Goal: Complete application form

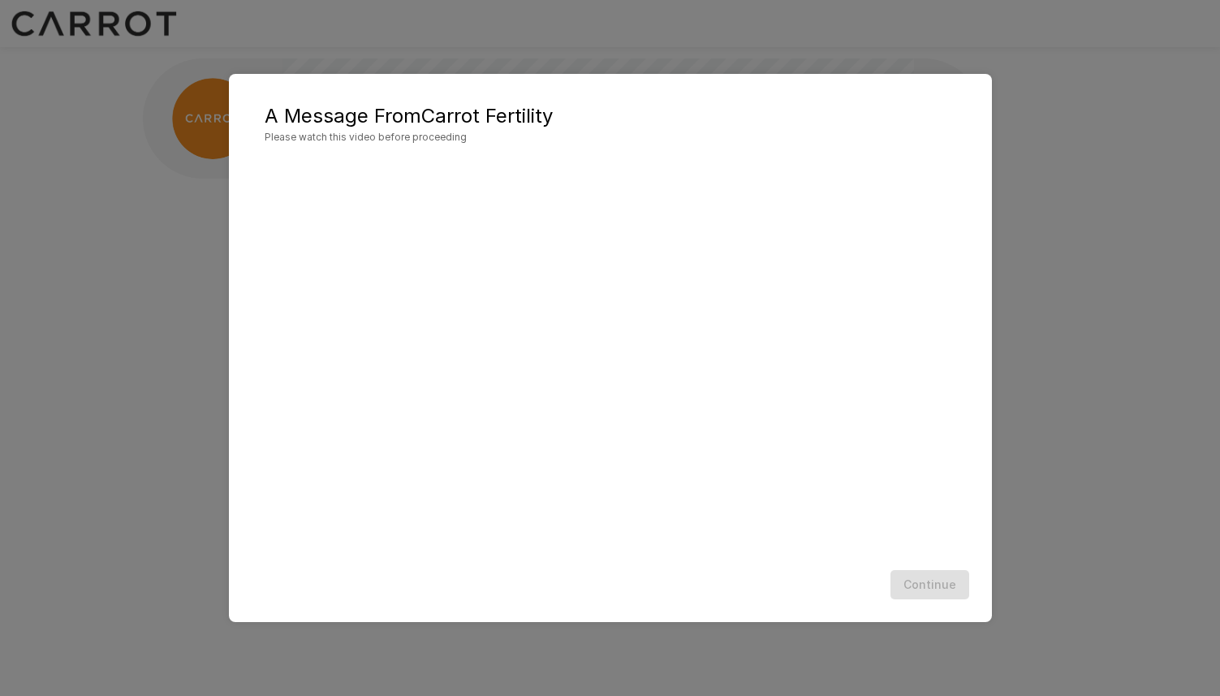
scroll to position [1, 0]
click at [948, 592] on button "Continue" at bounding box center [930, 585] width 79 height 30
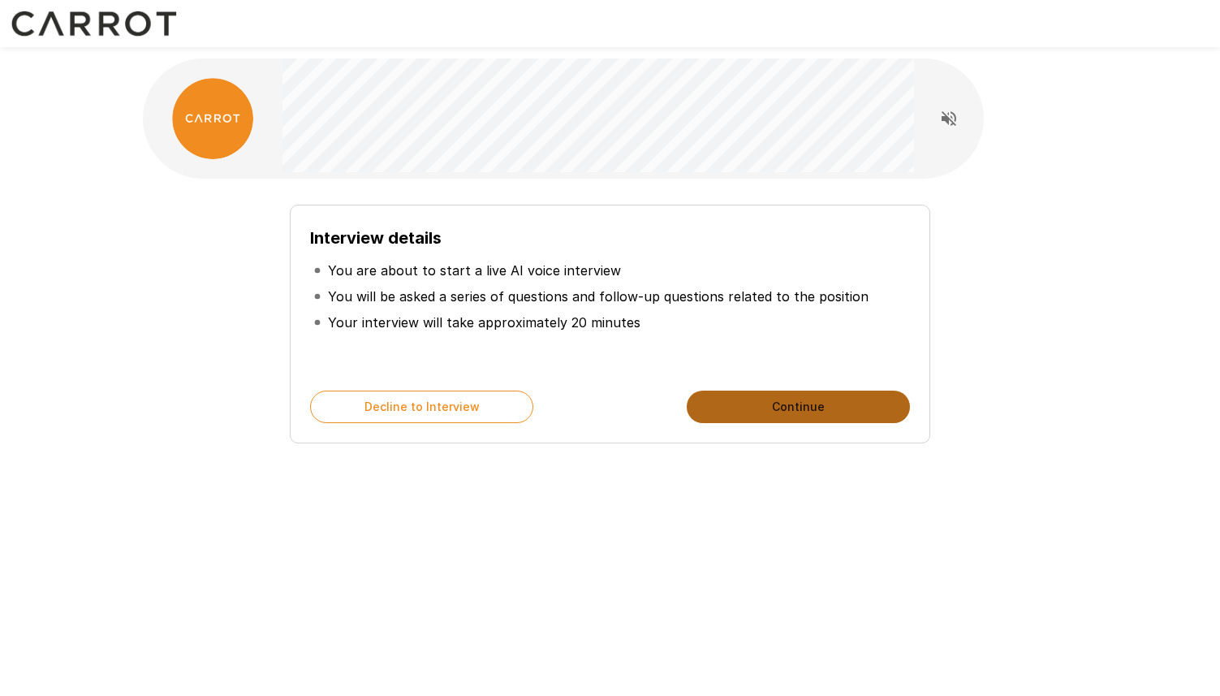
click at [757, 409] on button "Continue" at bounding box center [798, 407] width 223 height 32
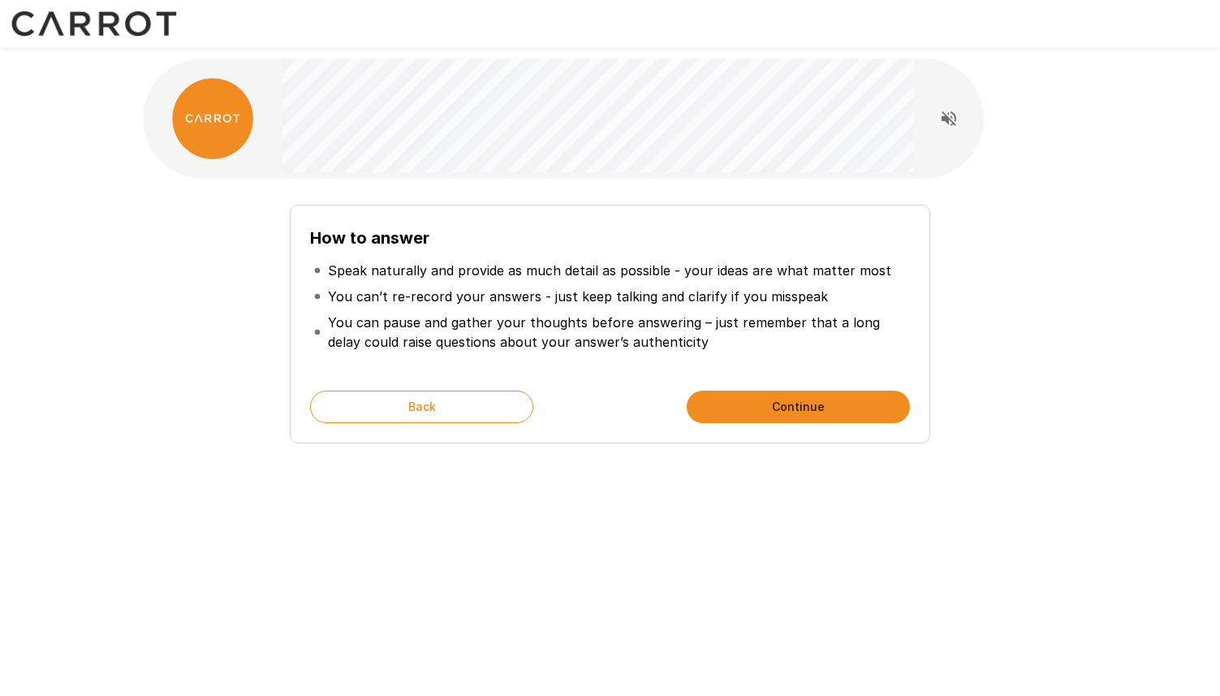
click at [757, 409] on button "Continue" at bounding box center [798, 407] width 223 height 32
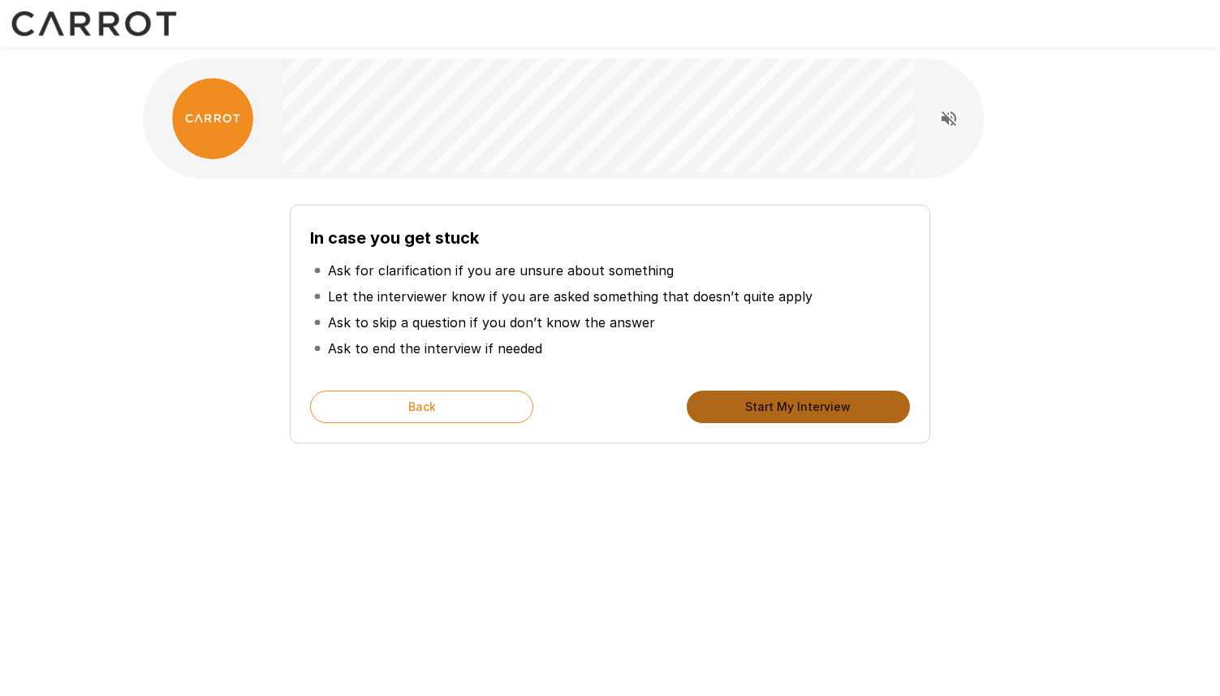
click at [803, 408] on button "Start My Interview" at bounding box center [798, 407] width 223 height 32
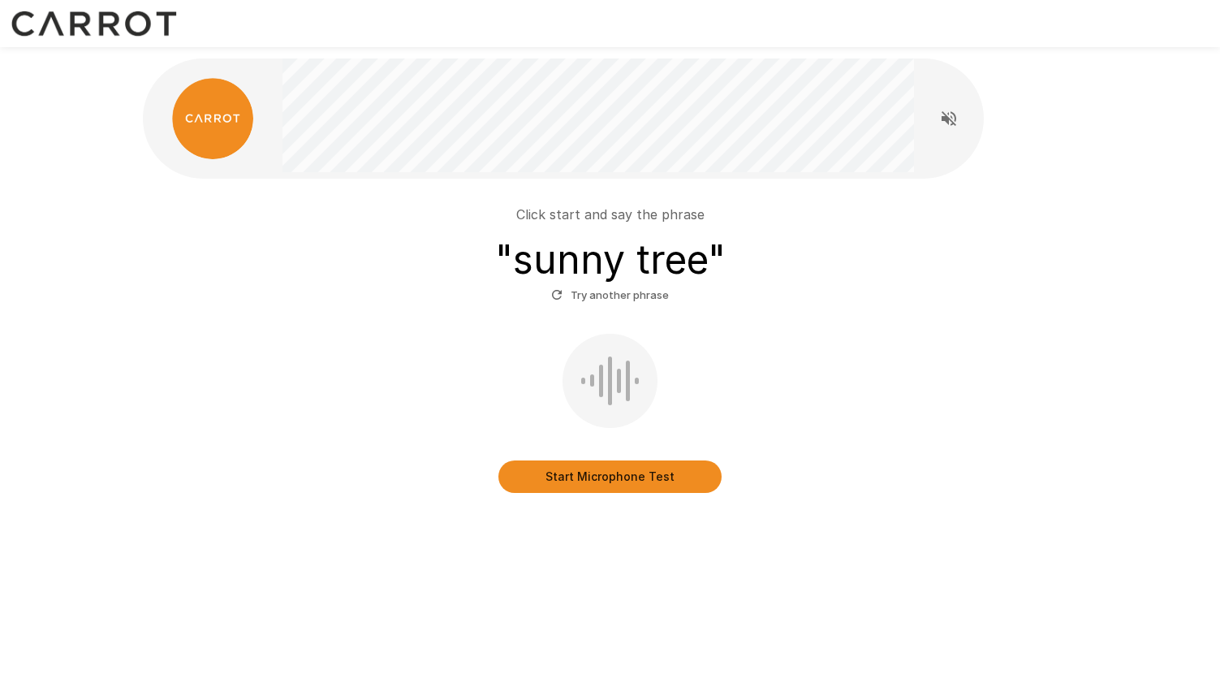
click at [543, 473] on button "Start Microphone Test" at bounding box center [610, 476] width 223 height 32
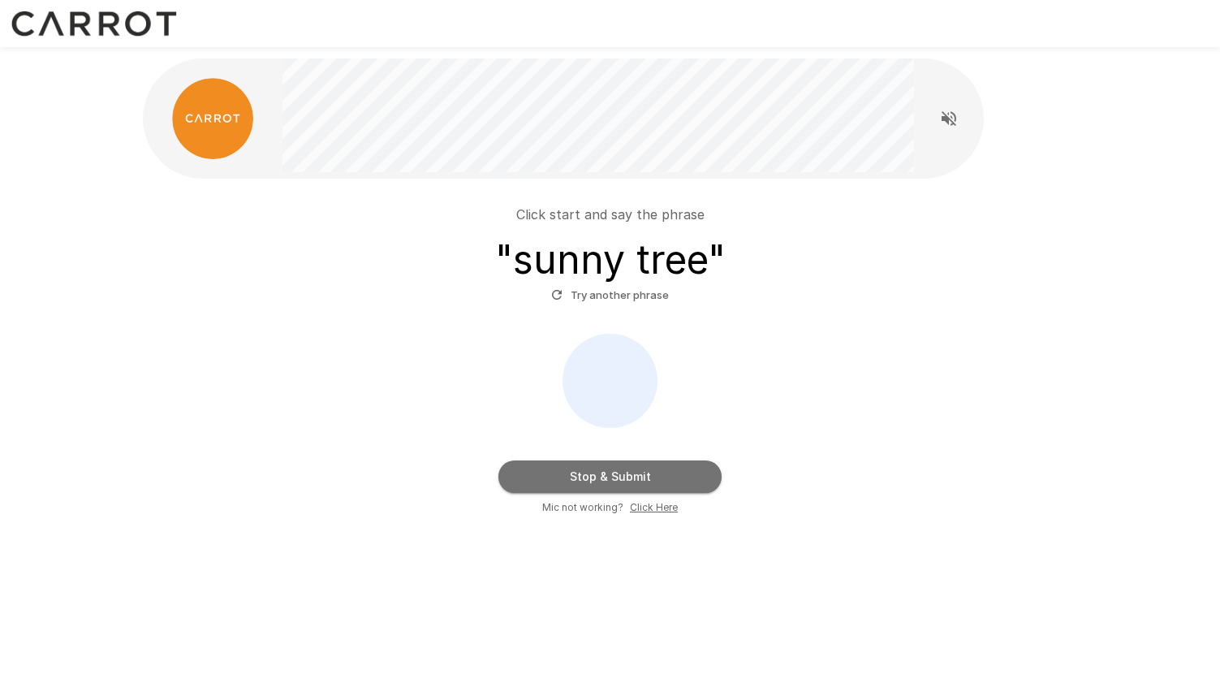
click at [543, 473] on button "Stop & Submit" at bounding box center [610, 476] width 223 height 32
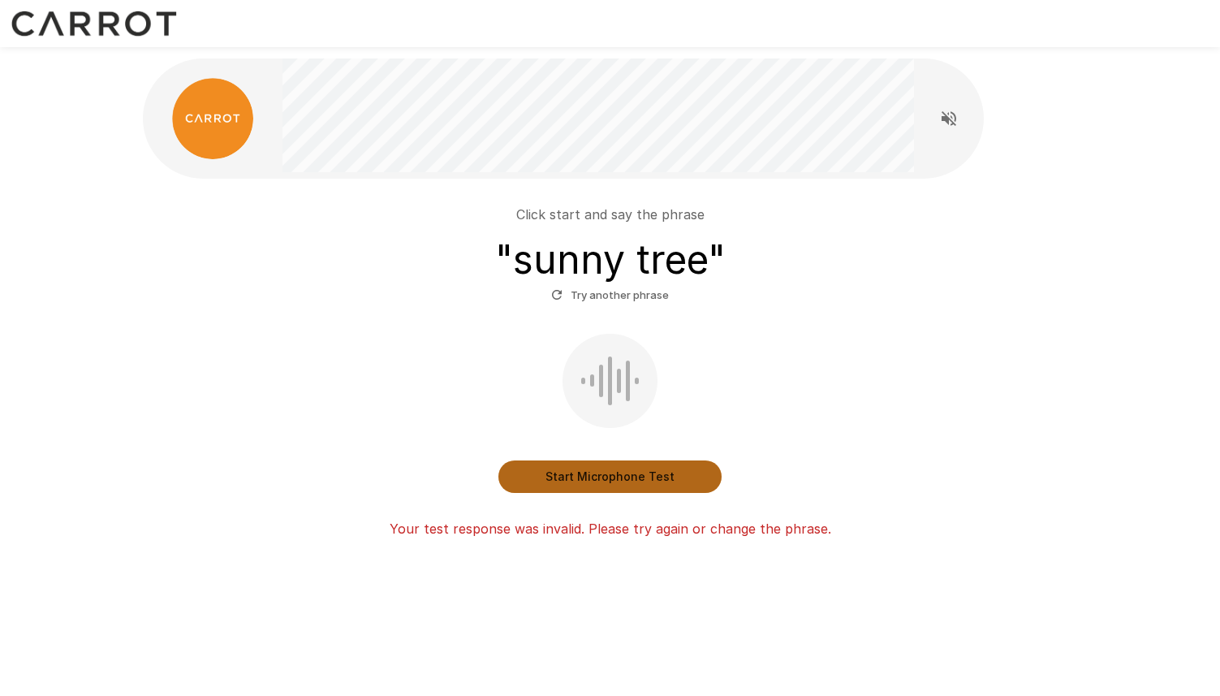
click at [555, 474] on button "Start Microphone Test" at bounding box center [610, 476] width 223 height 32
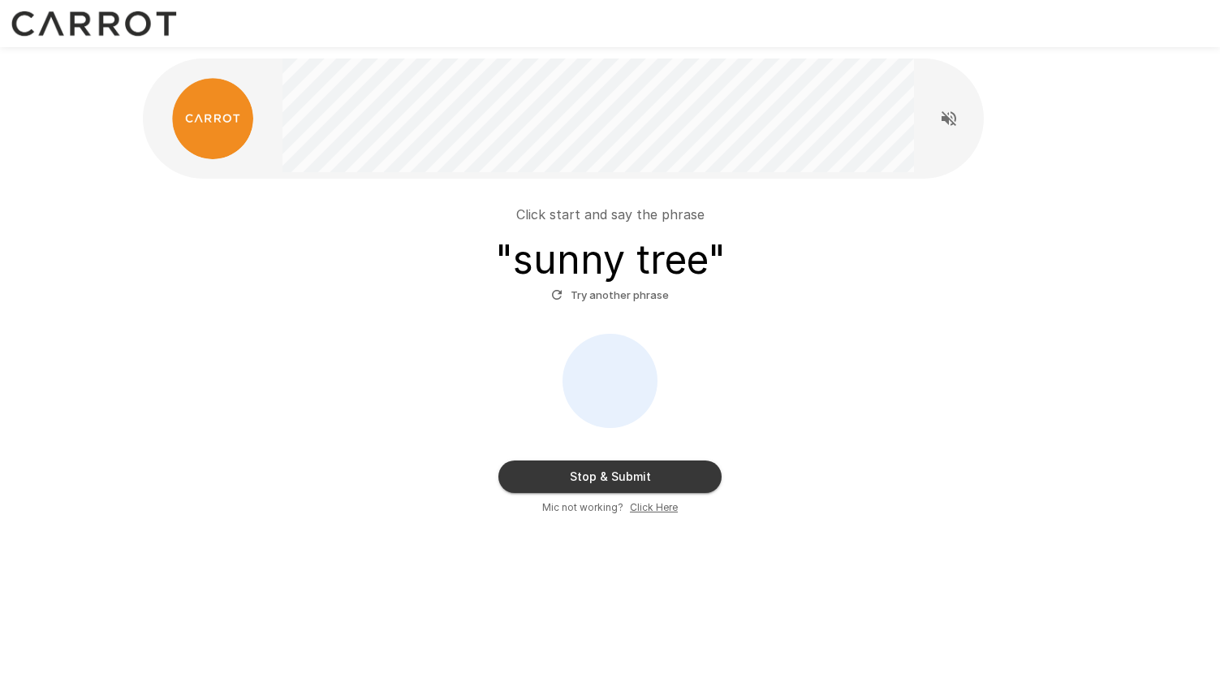
click at [569, 469] on button "Stop & Submit" at bounding box center [610, 476] width 223 height 32
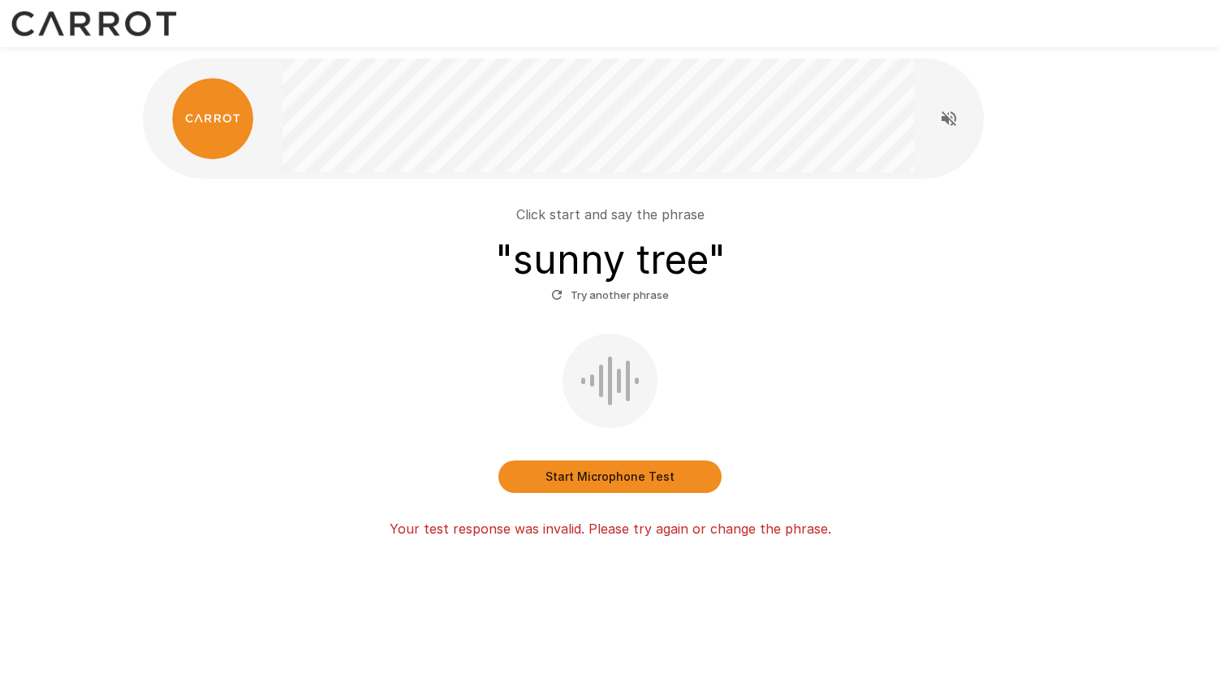
click at [602, 304] on button "Try another phrase" at bounding box center [610, 295] width 126 height 25
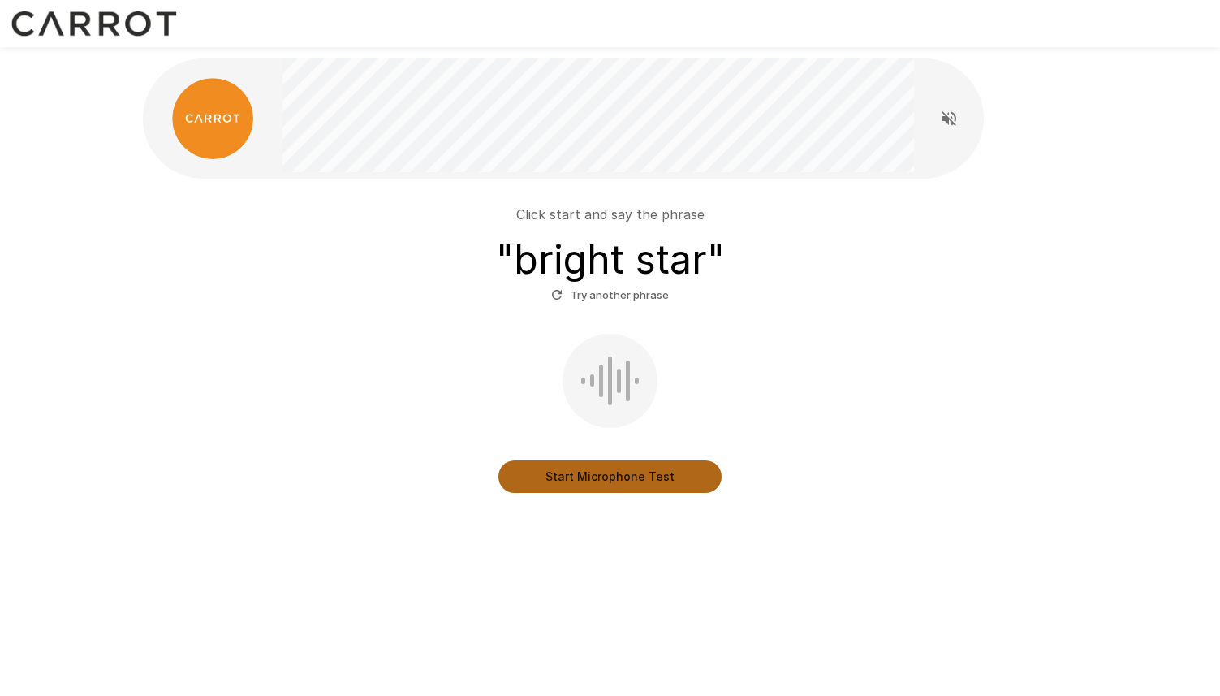
click at [598, 477] on button "Start Microphone Test" at bounding box center [610, 476] width 223 height 32
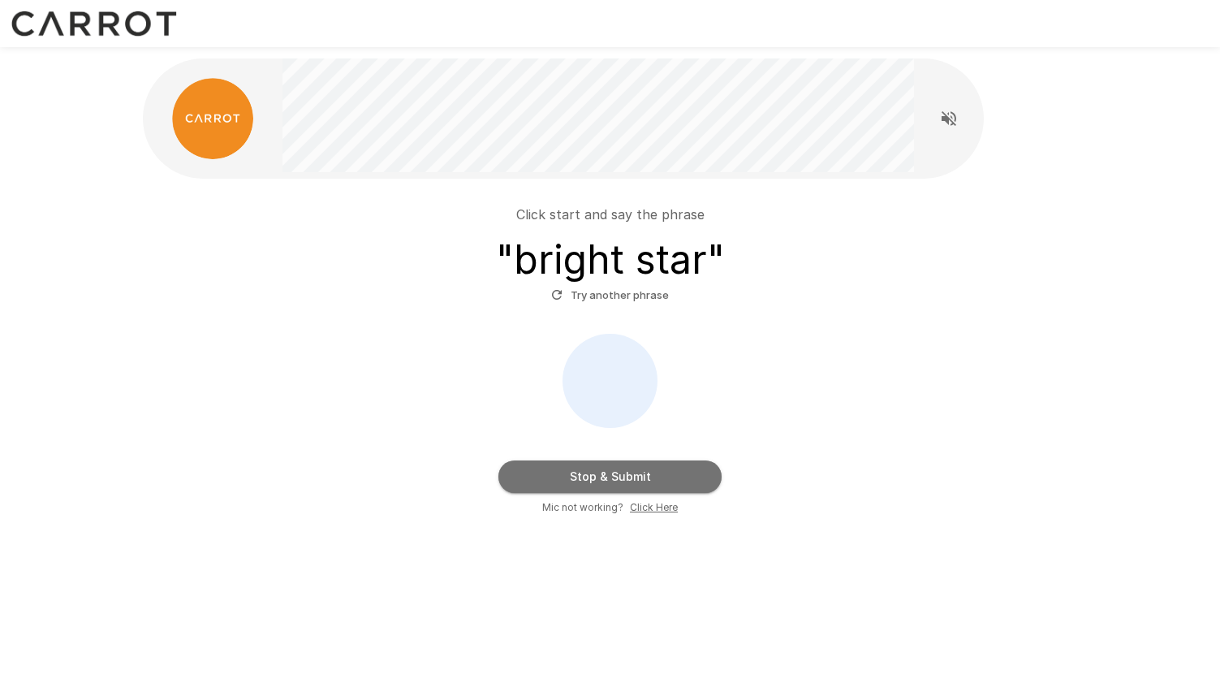
click at [598, 477] on button "Stop & Submit" at bounding box center [610, 476] width 223 height 32
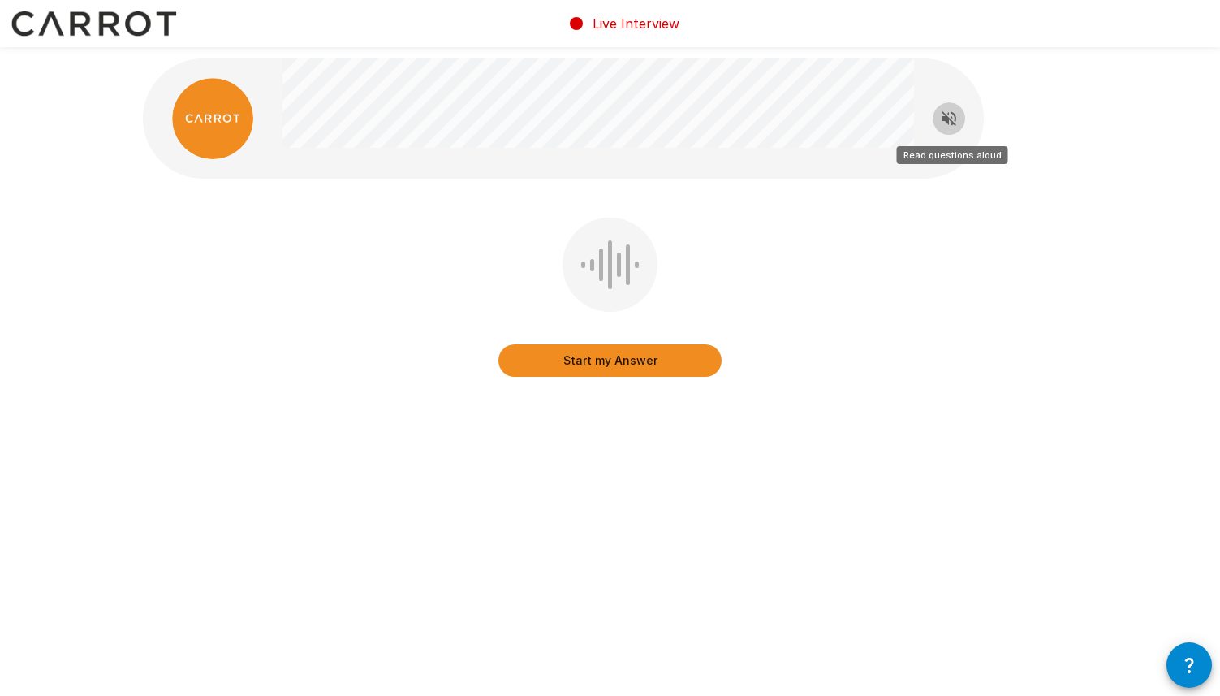
click at [947, 118] on icon "Read questions aloud" at bounding box center [949, 118] width 15 height 15
click at [648, 358] on button "Start my Answer" at bounding box center [610, 360] width 223 height 32
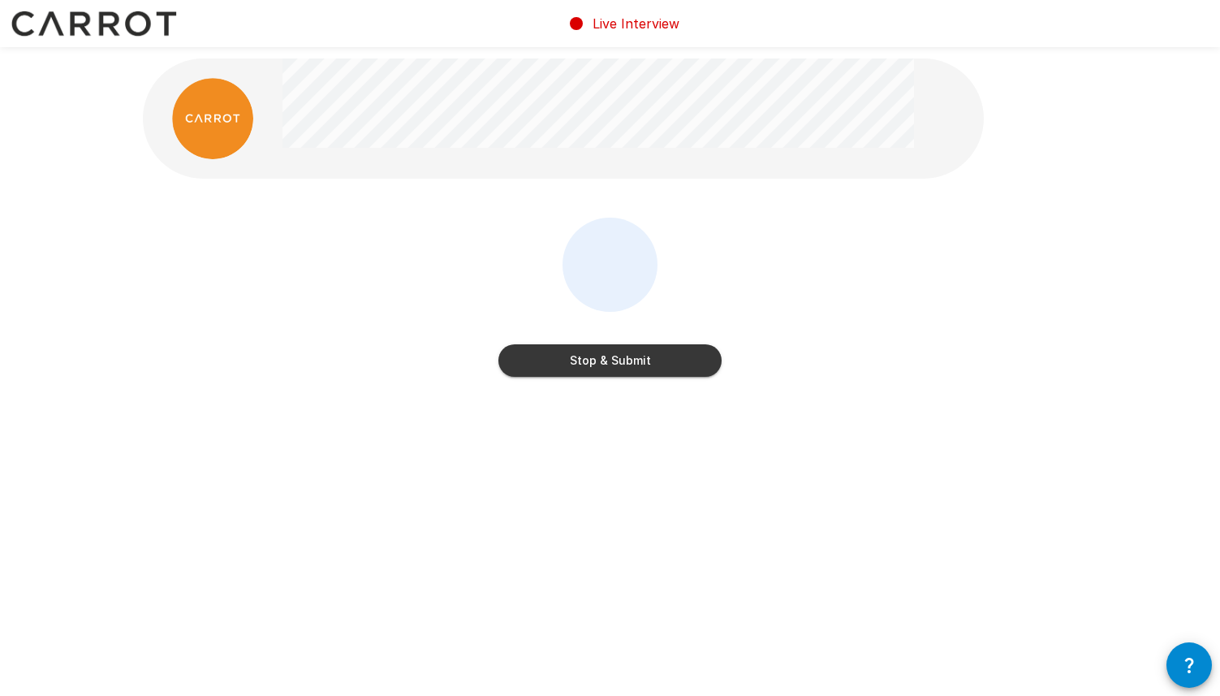
click at [637, 359] on button "Stop & Submit" at bounding box center [610, 360] width 223 height 32
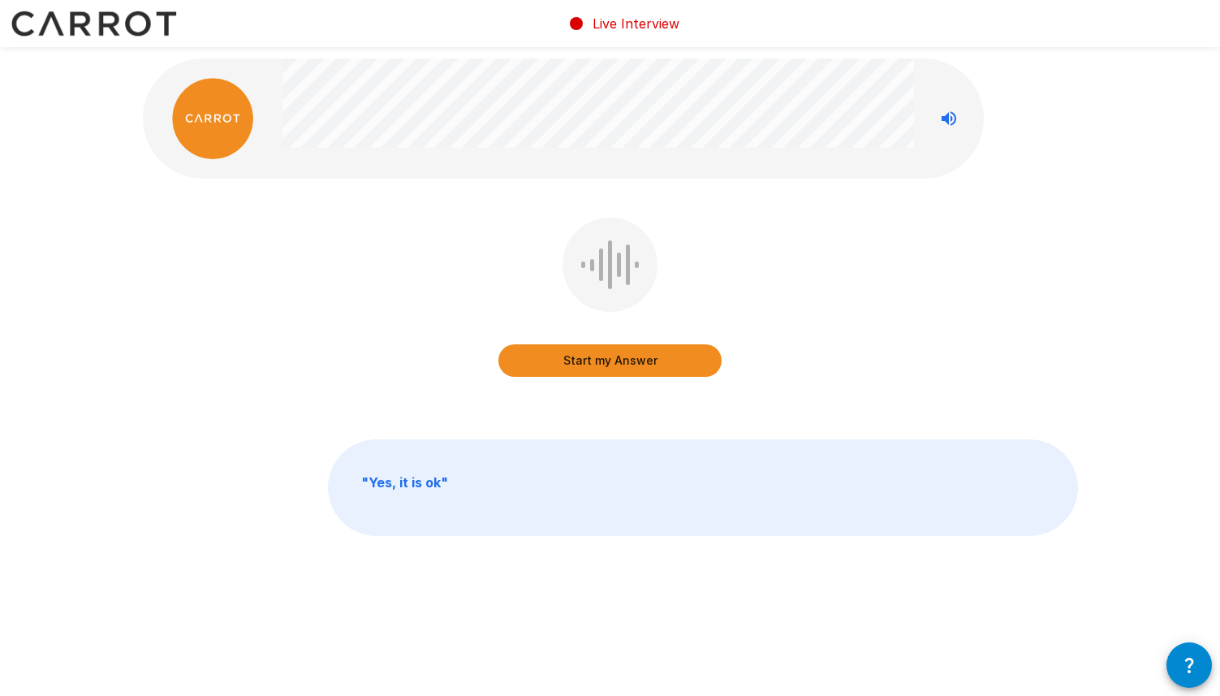
click at [1186, 663] on icon "button" at bounding box center [1189, 664] width 19 height 19
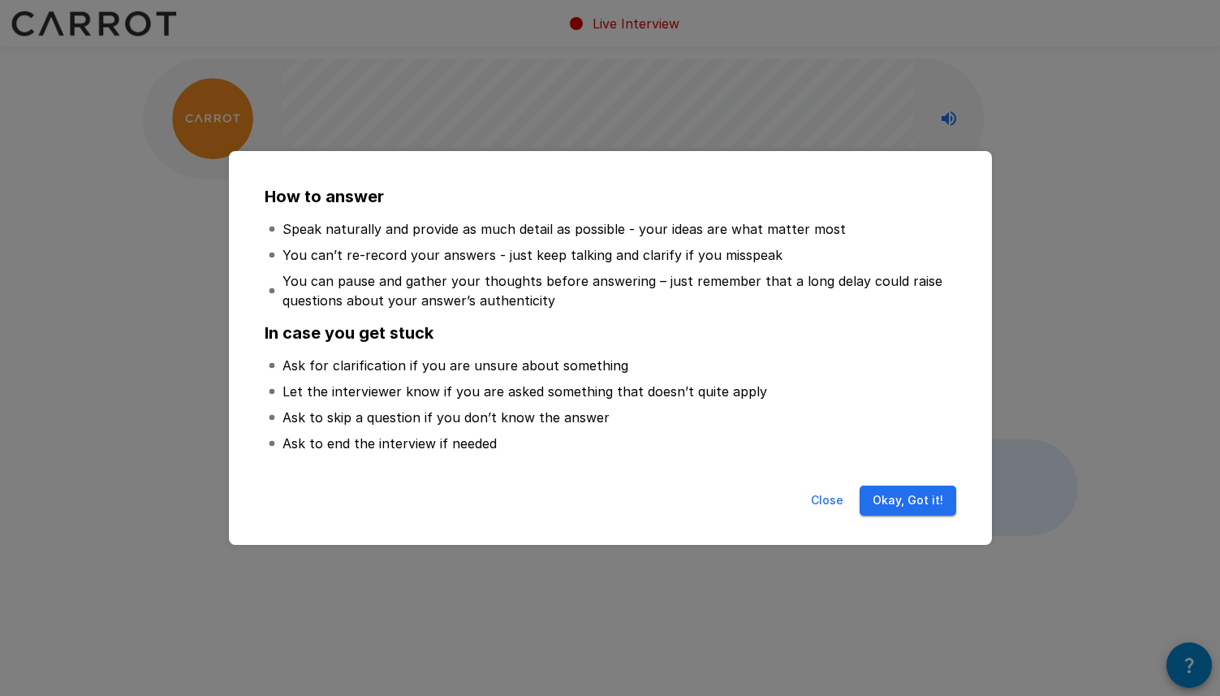
click at [892, 494] on button "Okay, Got it!" at bounding box center [908, 501] width 97 height 30
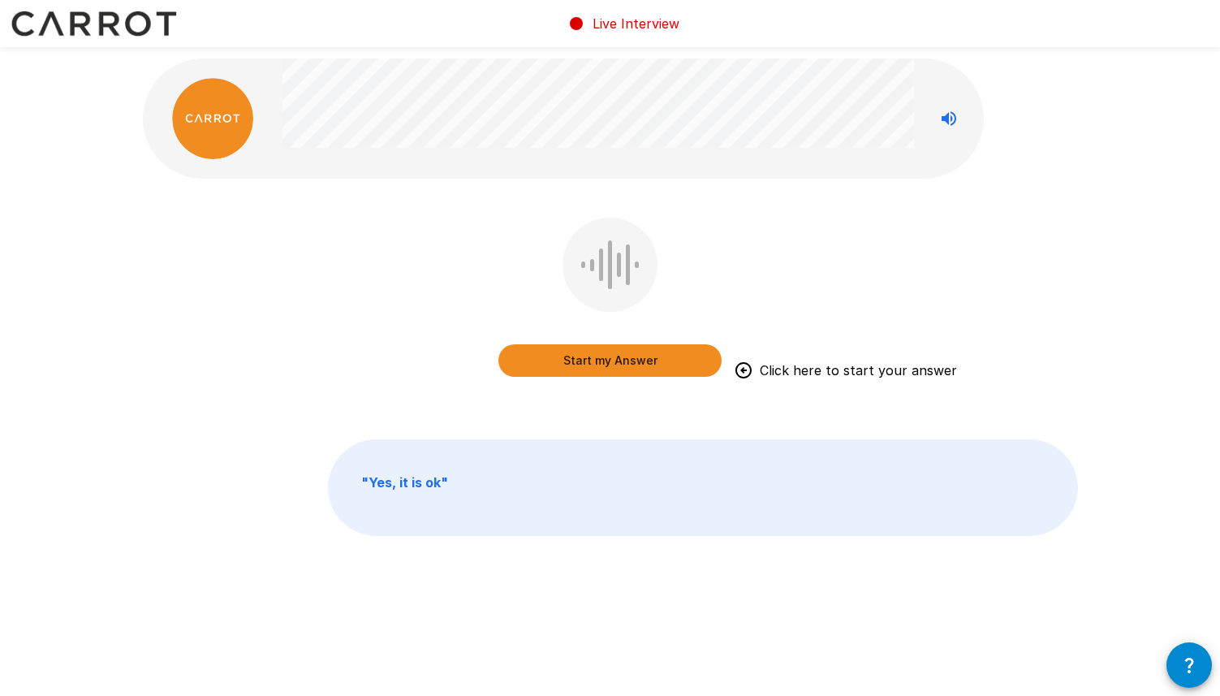
click at [579, 356] on button "Start my Answer" at bounding box center [610, 360] width 223 height 32
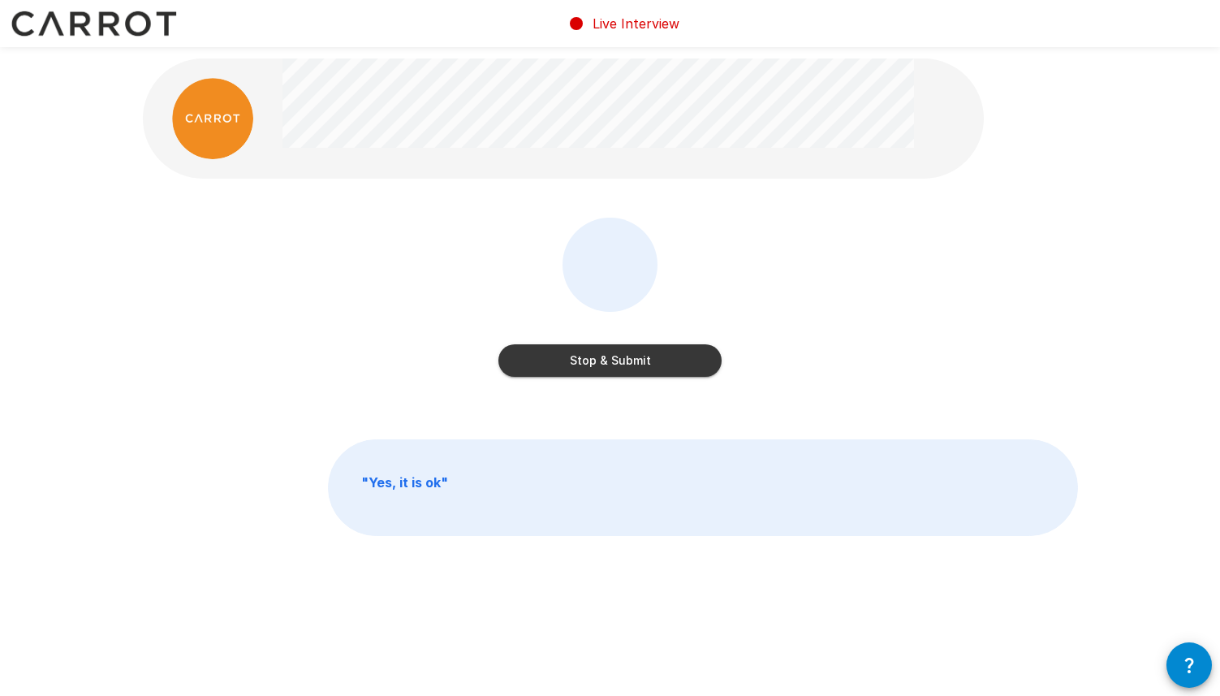
click at [579, 356] on button "Stop & Submit" at bounding box center [610, 360] width 223 height 32
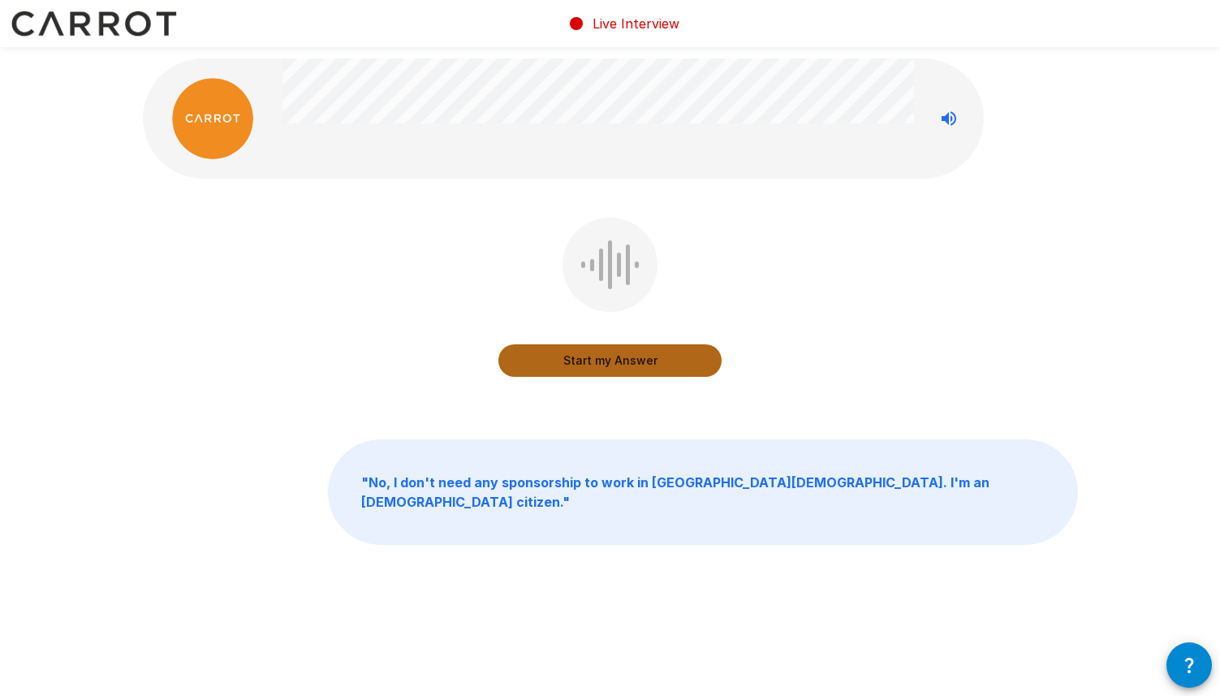
click at [611, 359] on button "Start my Answer" at bounding box center [610, 360] width 223 height 32
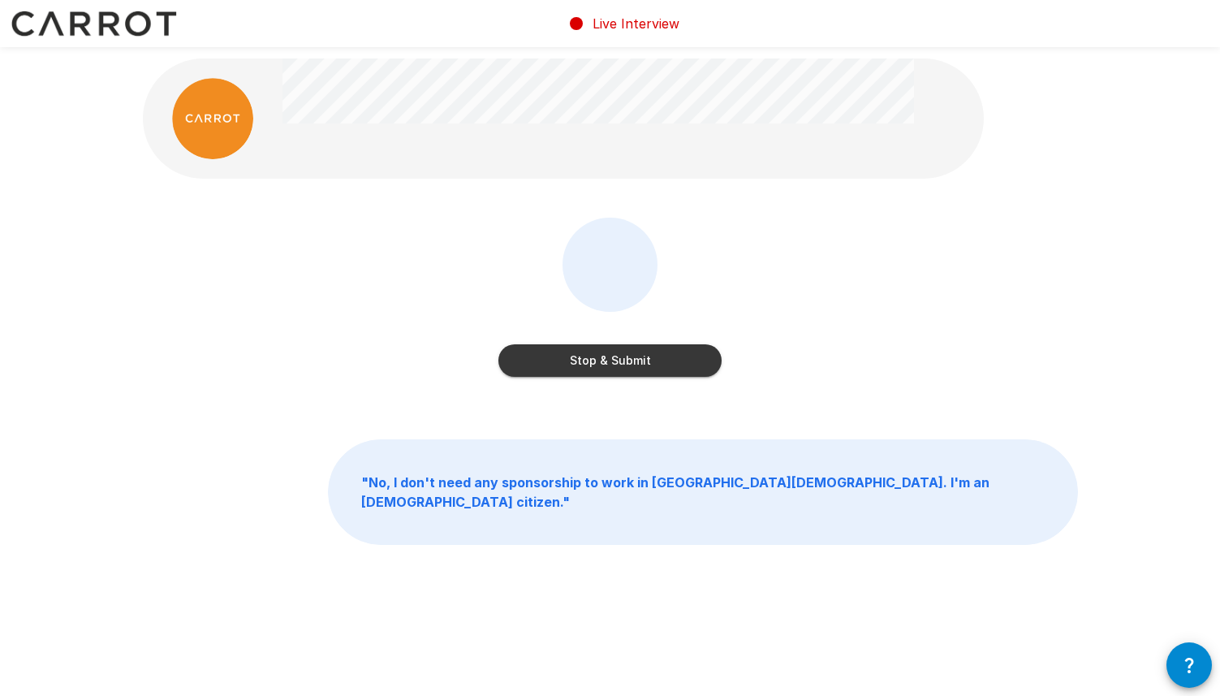
click at [611, 359] on button "Stop & Submit" at bounding box center [610, 360] width 223 height 32
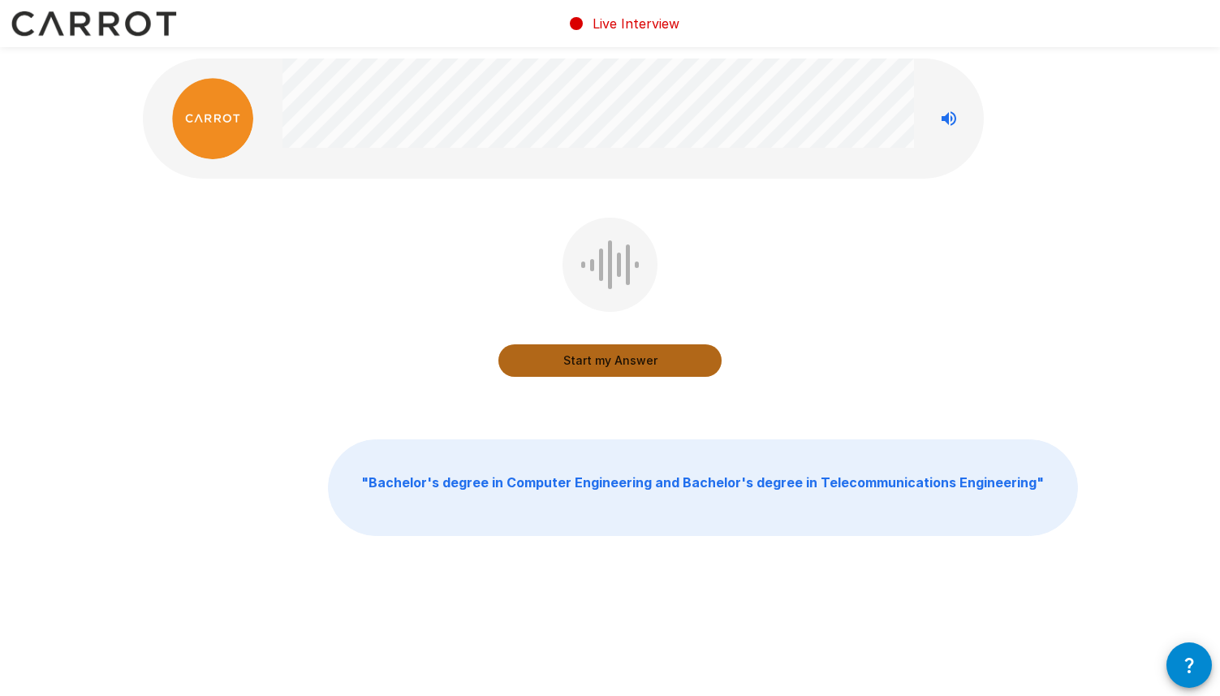
click at [611, 359] on button "Start my Answer" at bounding box center [610, 360] width 223 height 32
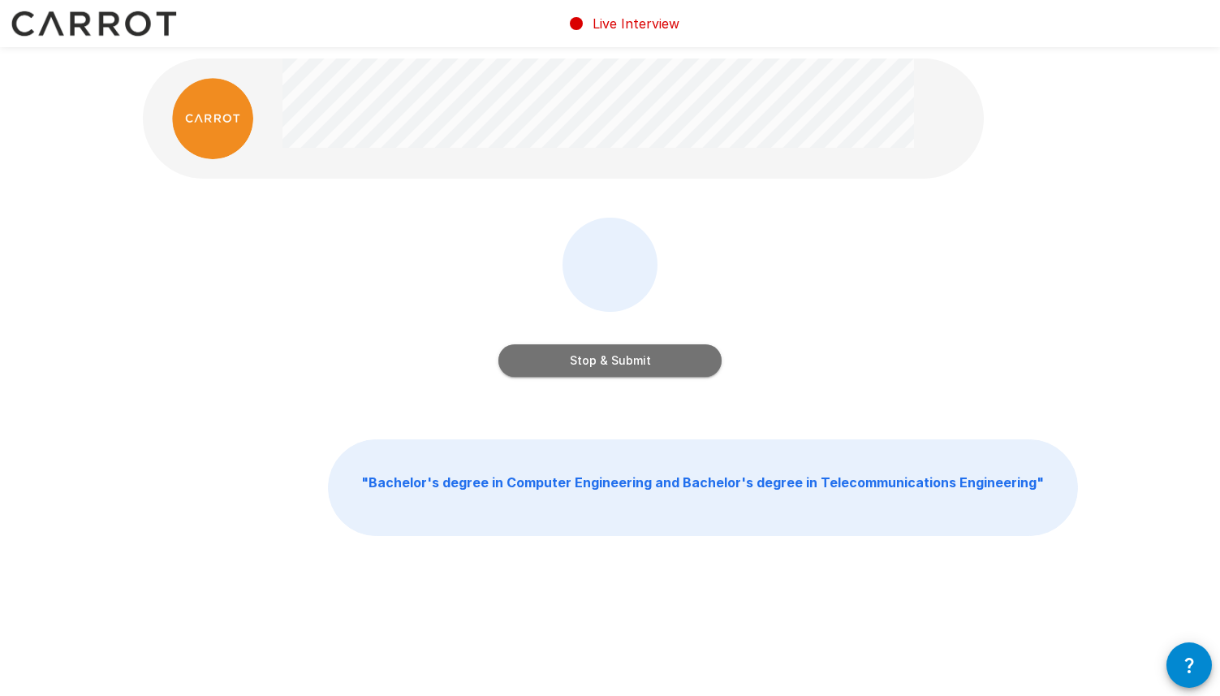
click at [611, 359] on button "Stop & Submit" at bounding box center [610, 360] width 223 height 32
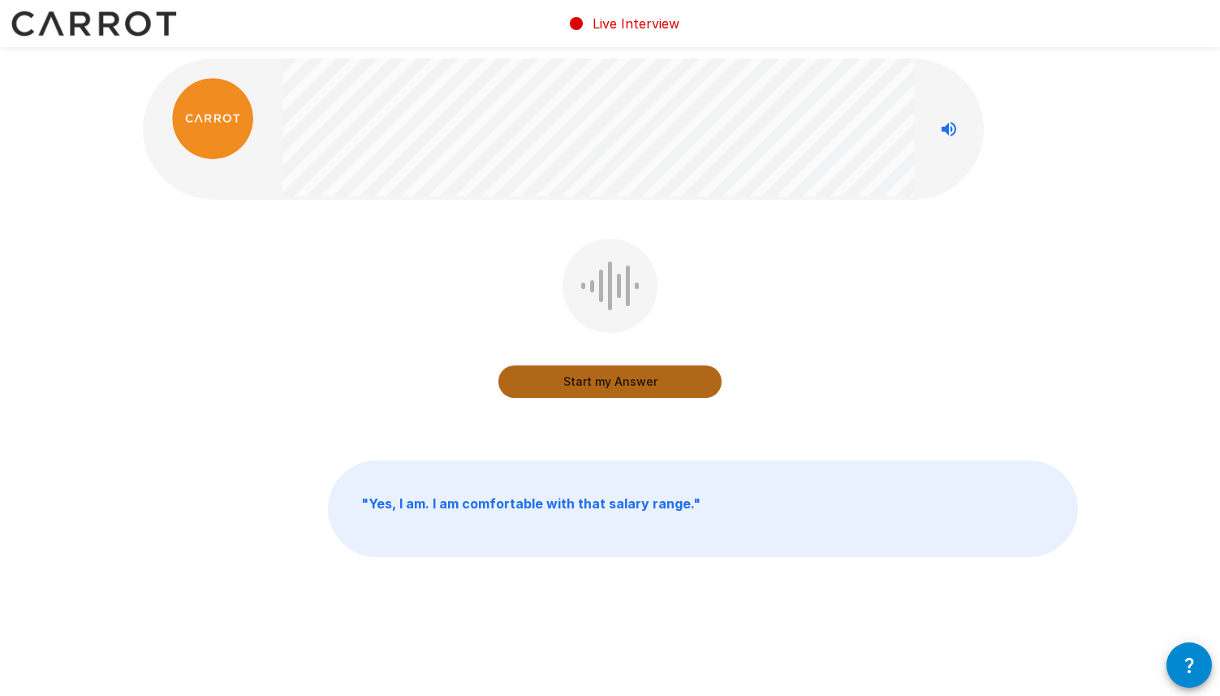
click at [598, 384] on button "Start my Answer" at bounding box center [610, 381] width 223 height 32
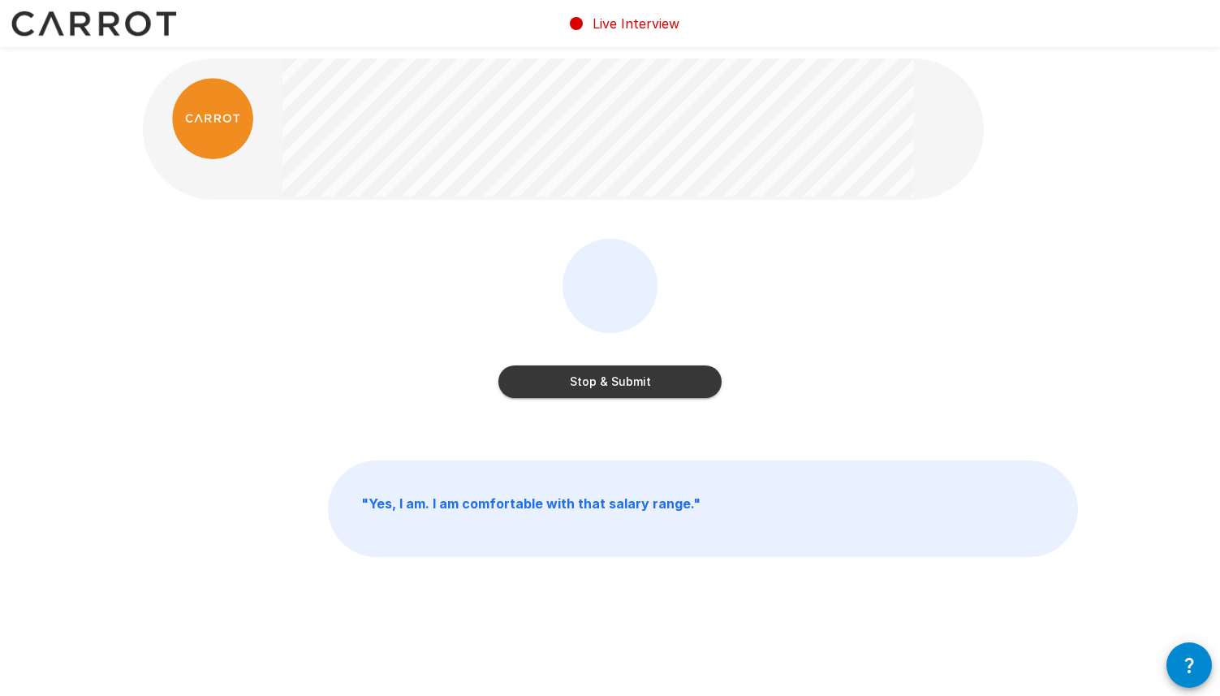
click at [607, 378] on button "Stop & Submit" at bounding box center [610, 381] width 223 height 32
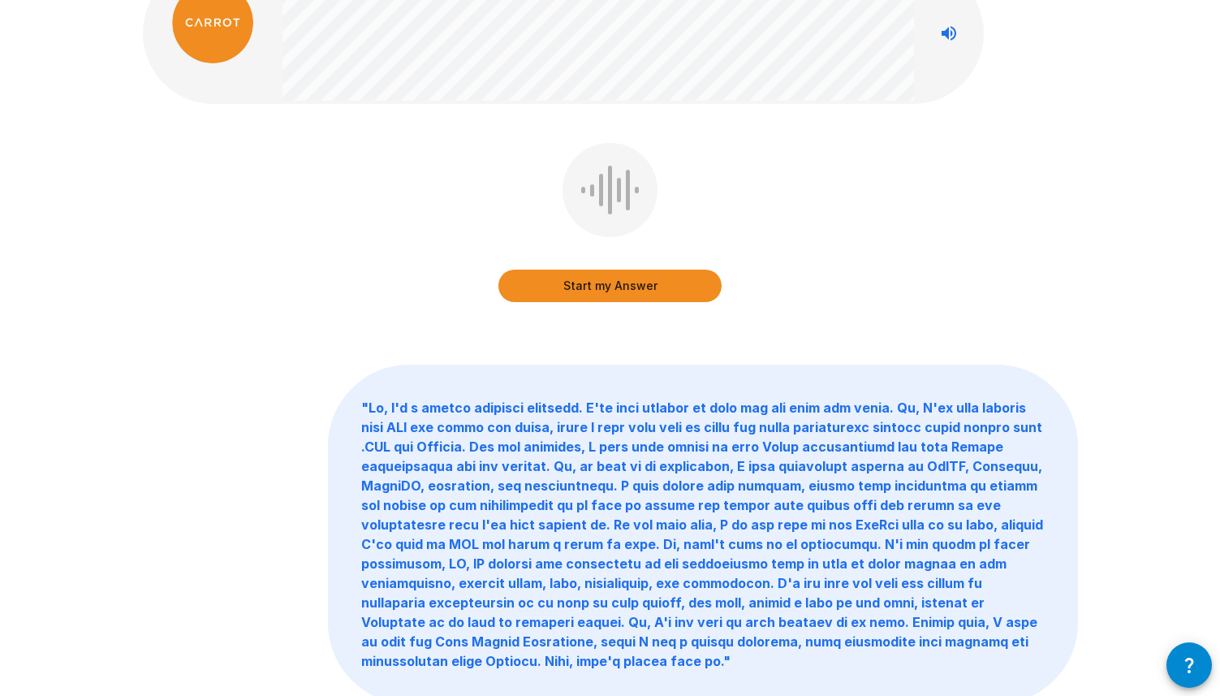
scroll to position [233, 0]
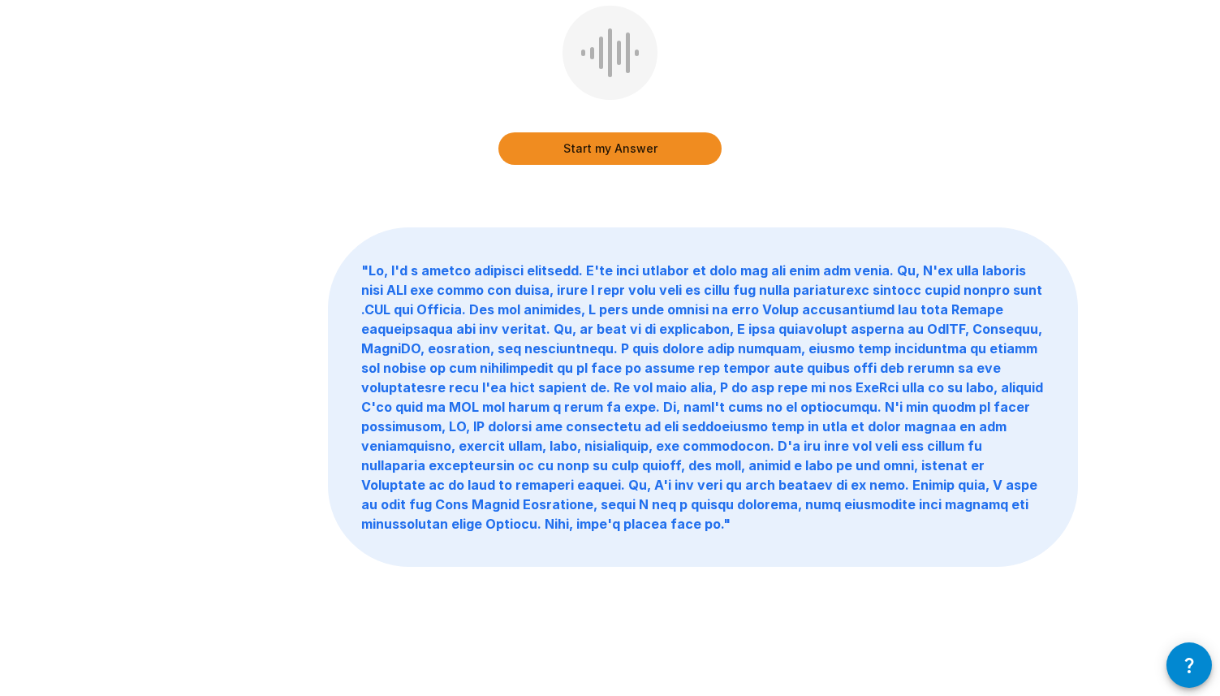
click at [633, 145] on button "Start my Answer" at bounding box center [610, 148] width 223 height 32
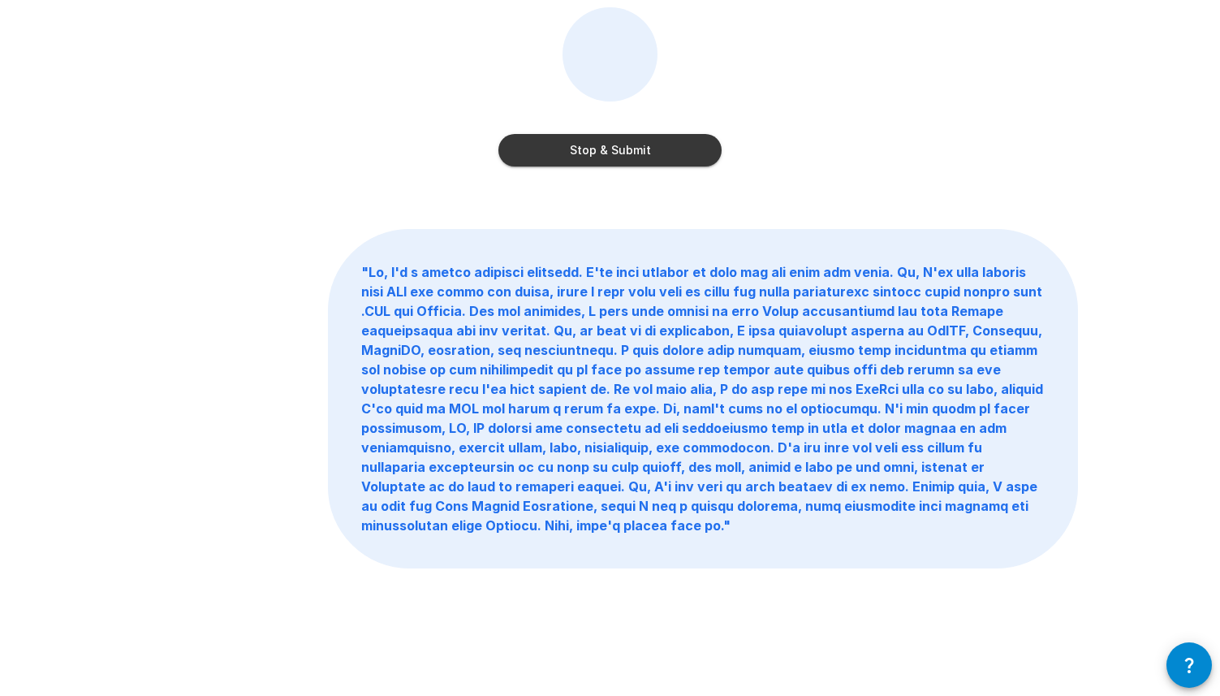
scroll to position [0, 0]
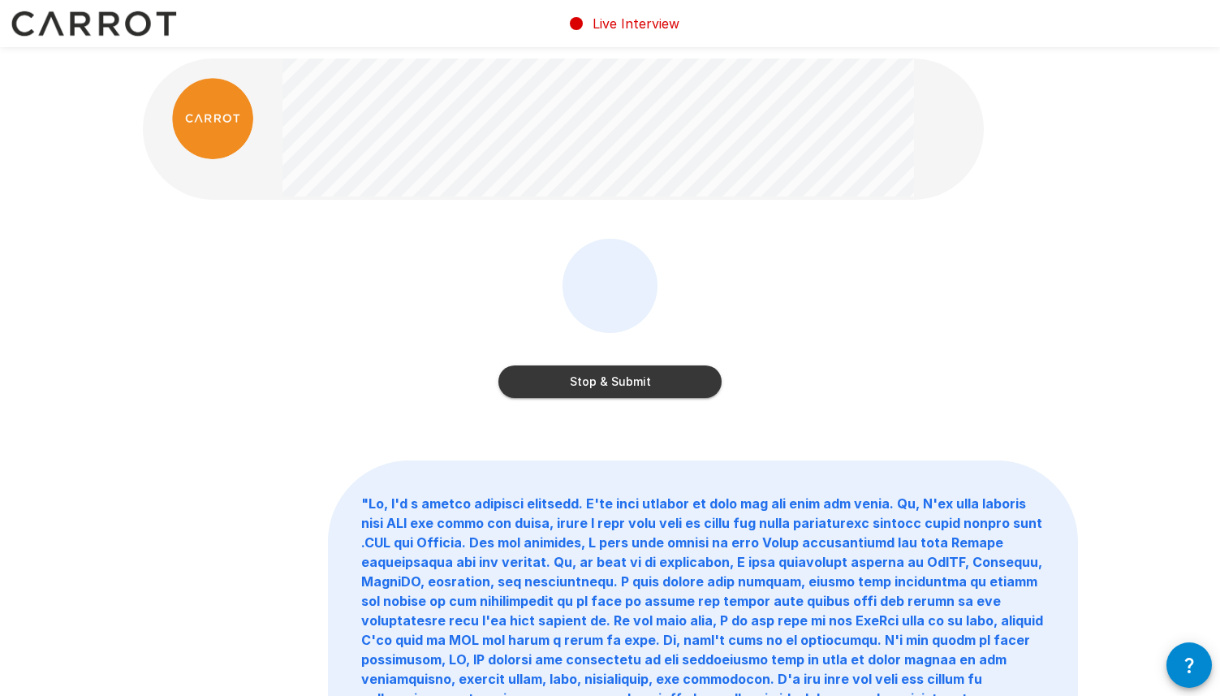
click at [589, 382] on button "Stop & Submit" at bounding box center [610, 381] width 223 height 32
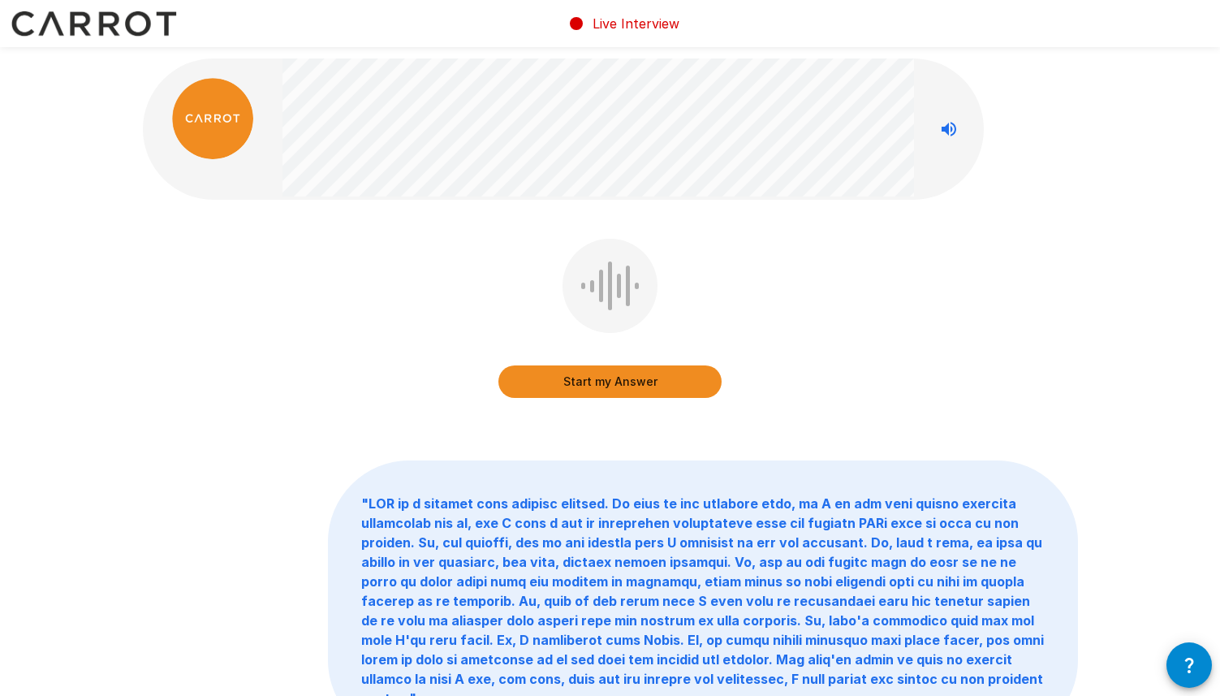
click at [602, 381] on button "Start my Answer" at bounding box center [610, 381] width 223 height 32
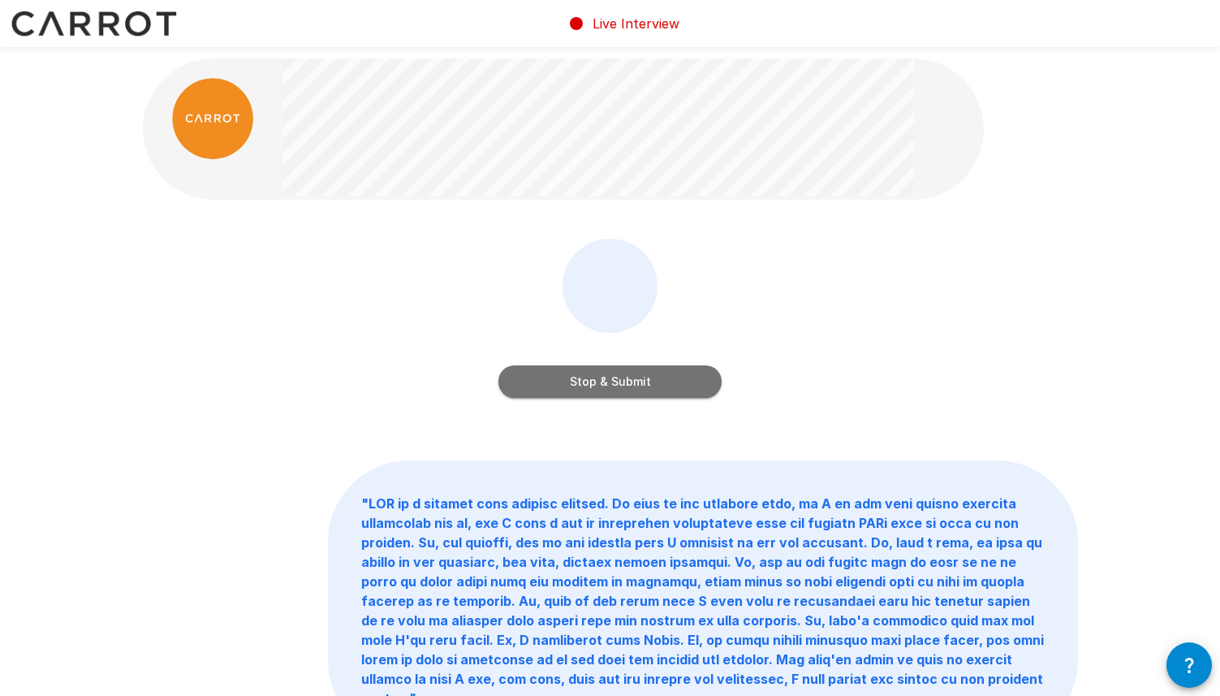
click at [602, 381] on button "Stop & Submit" at bounding box center [610, 381] width 223 height 32
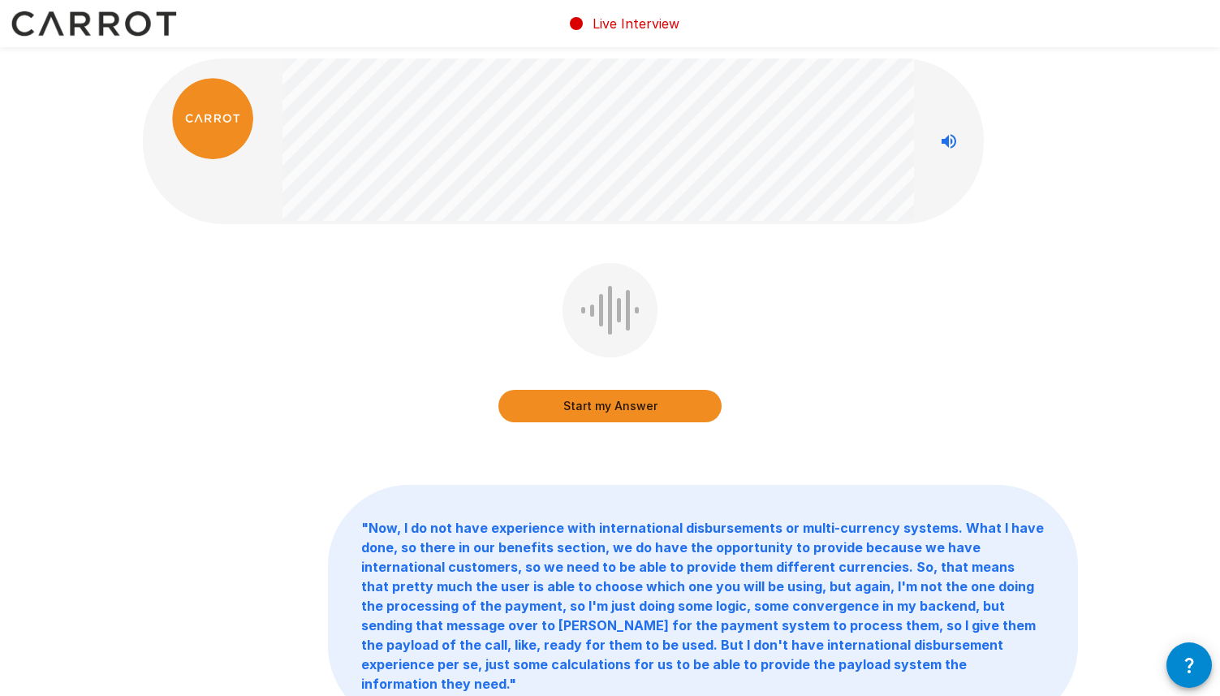
click at [628, 404] on button "Start my Answer" at bounding box center [610, 406] width 223 height 32
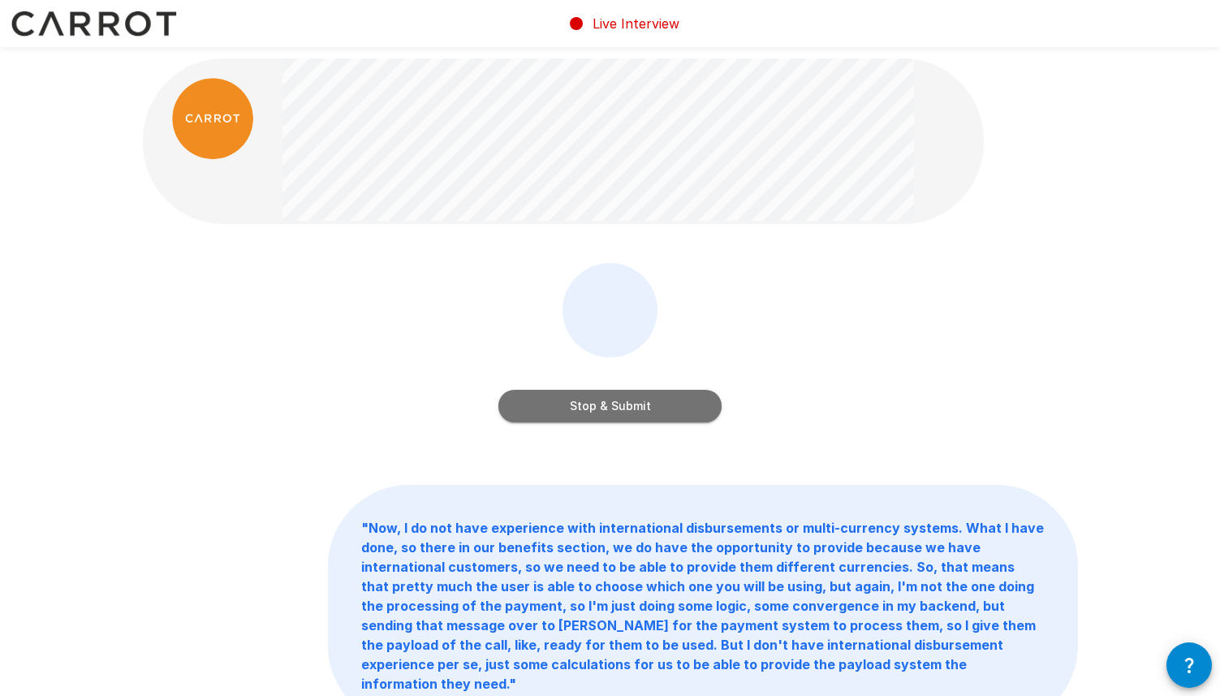
click at [668, 407] on button "Stop & Submit" at bounding box center [610, 406] width 223 height 32
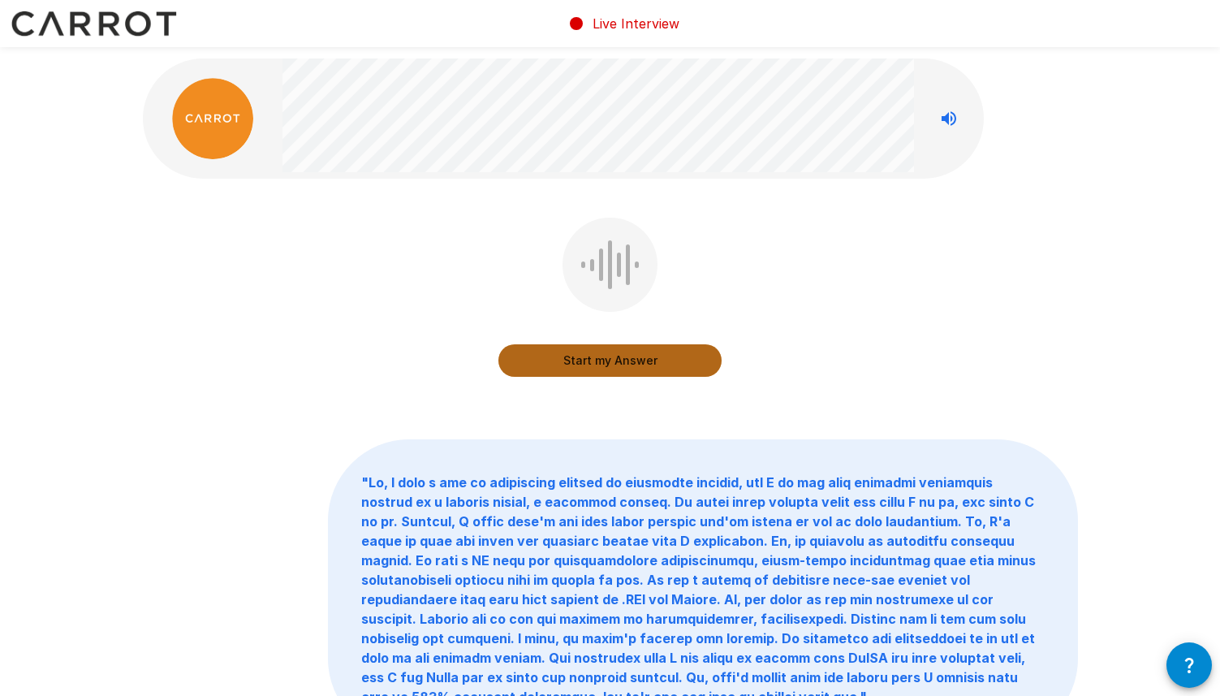
click at [628, 361] on button "Start my Answer" at bounding box center [610, 360] width 223 height 32
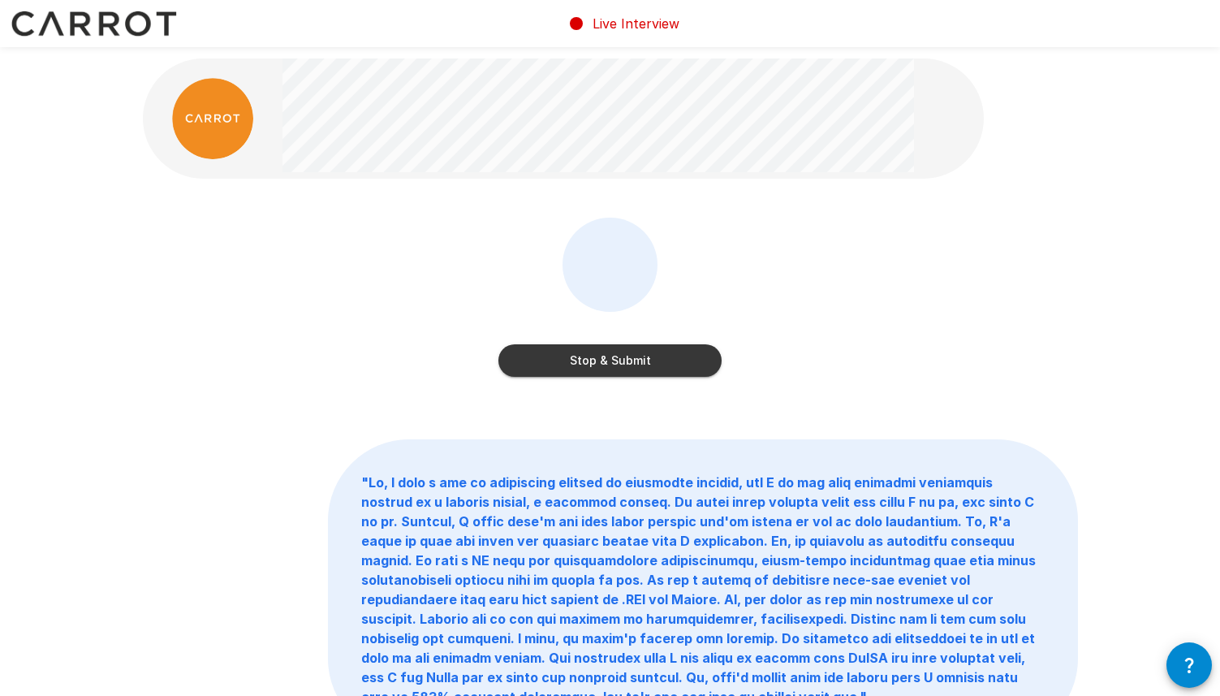
click at [628, 361] on button "Stop & Submit" at bounding box center [610, 360] width 223 height 32
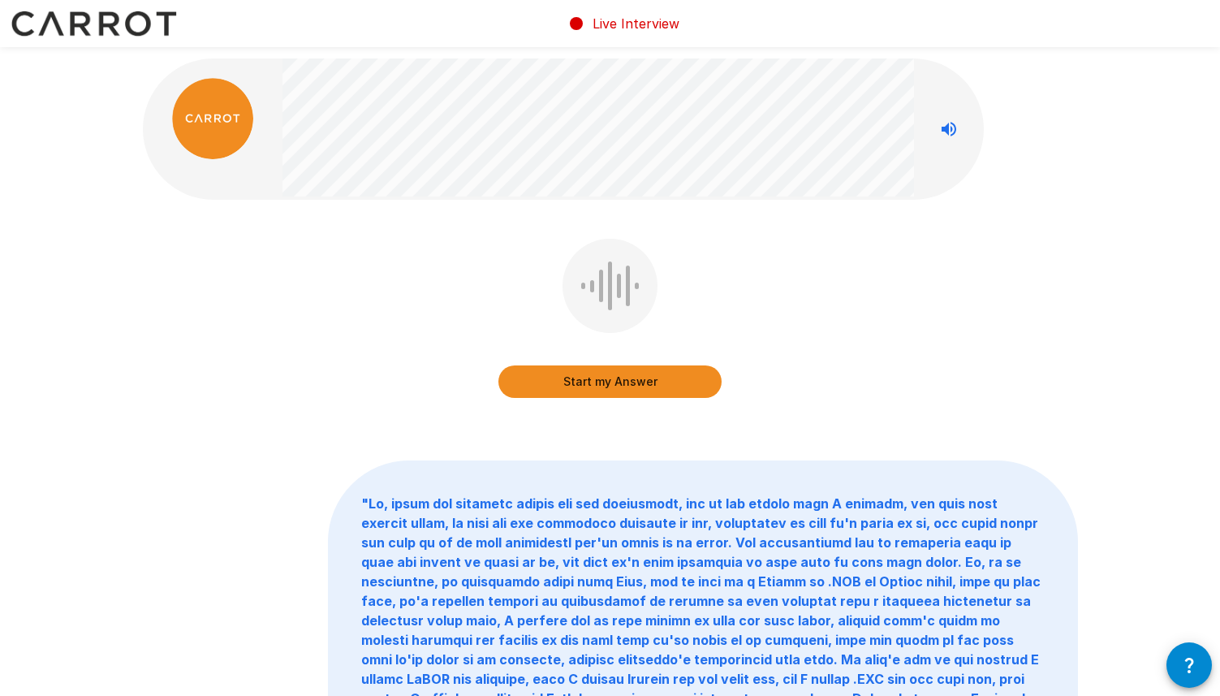
click at [622, 389] on button "Start my Answer" at bounding box center [610, 381] width 223 height 32
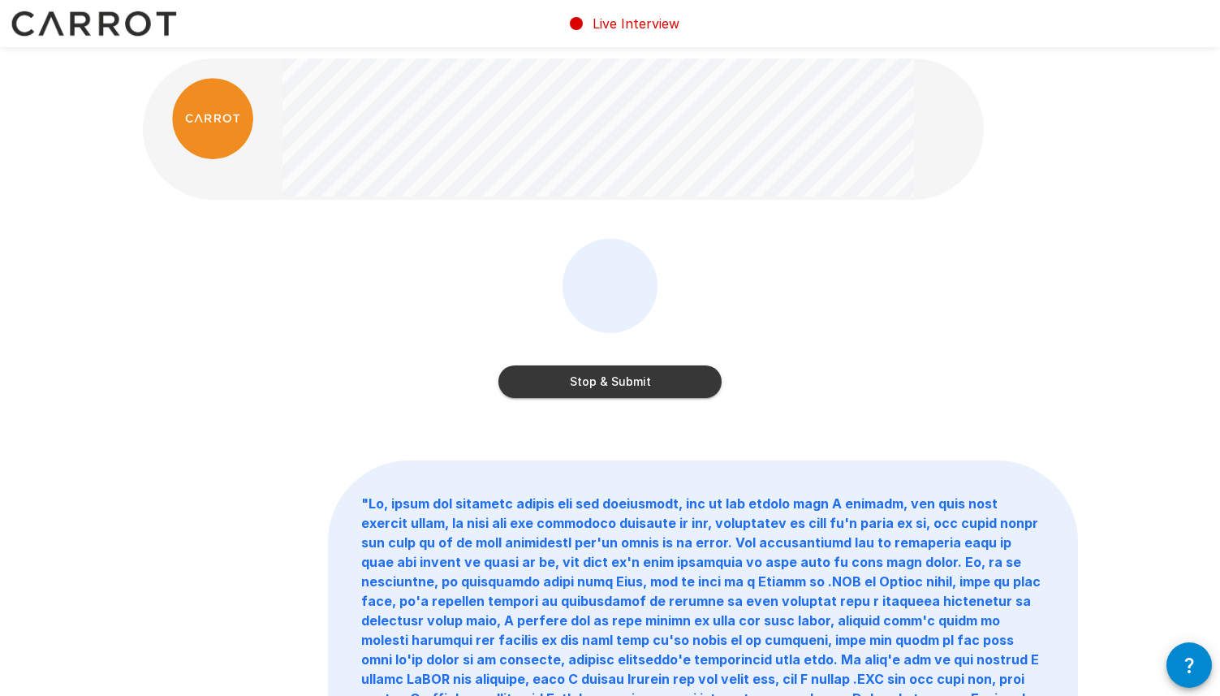
click at [614, 375] on button "Stop & Submit" at bounding box center [610, 381] width 223 height 32
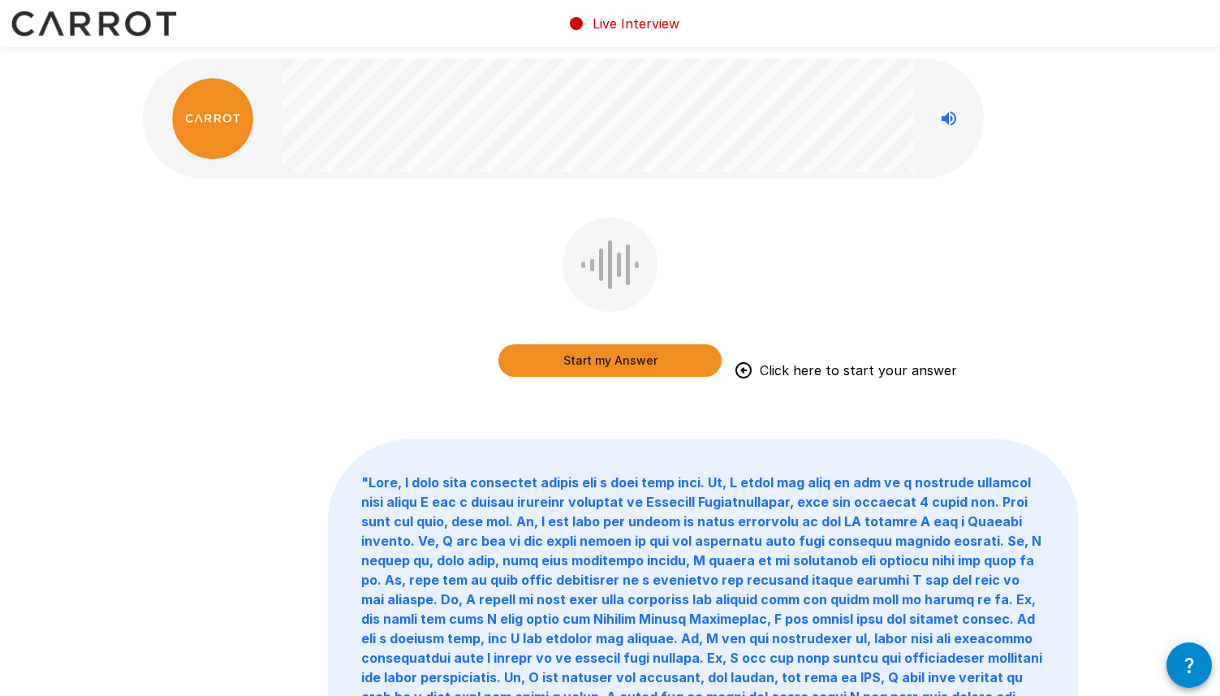
click at [575, 360] on button "Start my Answer" at bounding box center [610, 360] width 223 height 32
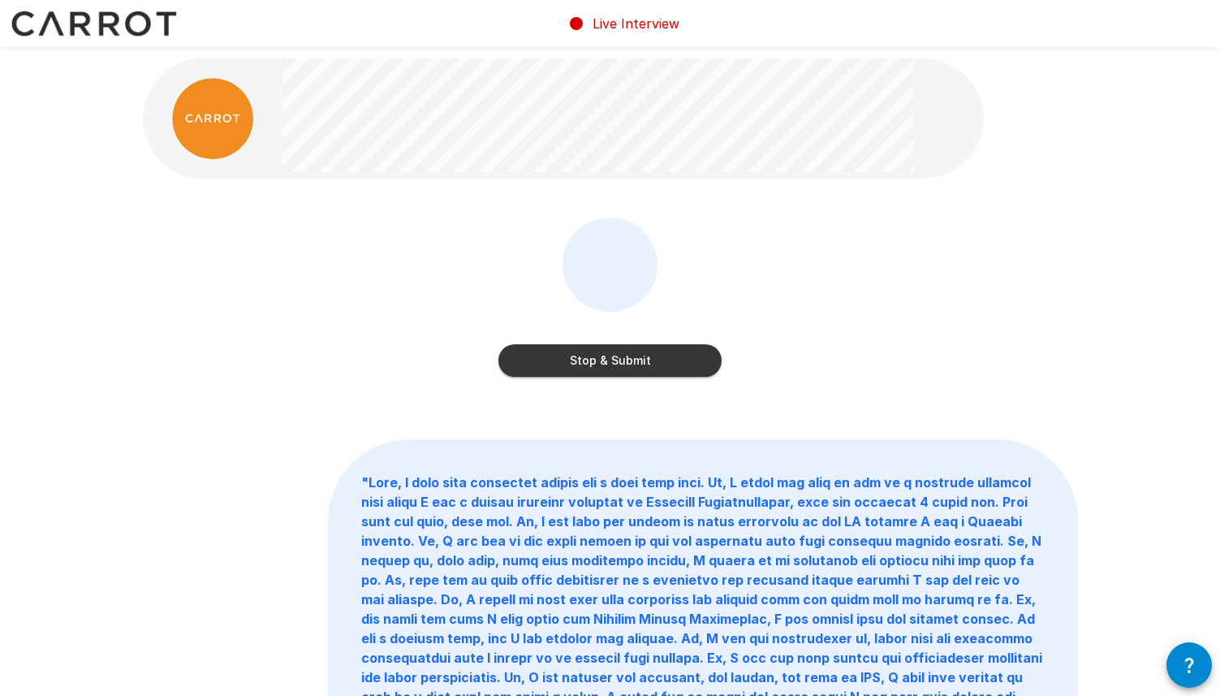
click at [575, 360] on button "Stop & Submit" at bounding box center [610, 360] width 223 height 32
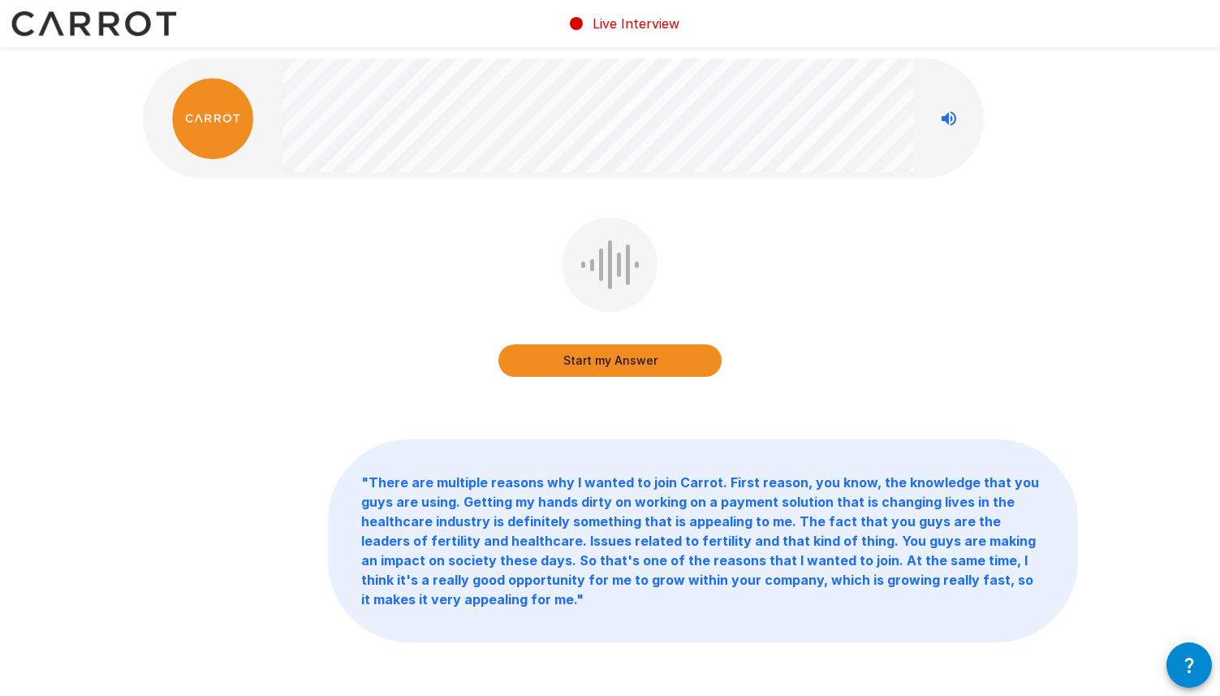
click at [568, 374] on button "Start my Answer" at bounding box center [610, 360] width 223 height 32
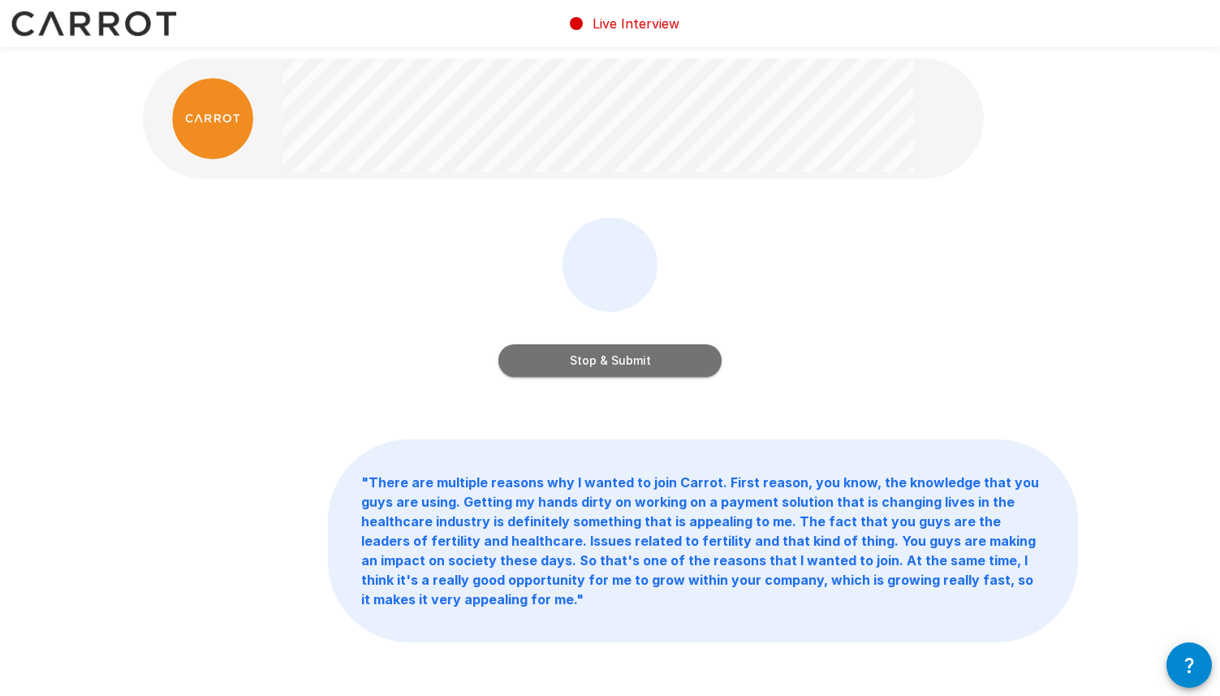
click at [568, 374] on button "Stop & Submit" at bounding box center [610, 360] width 223 height 32
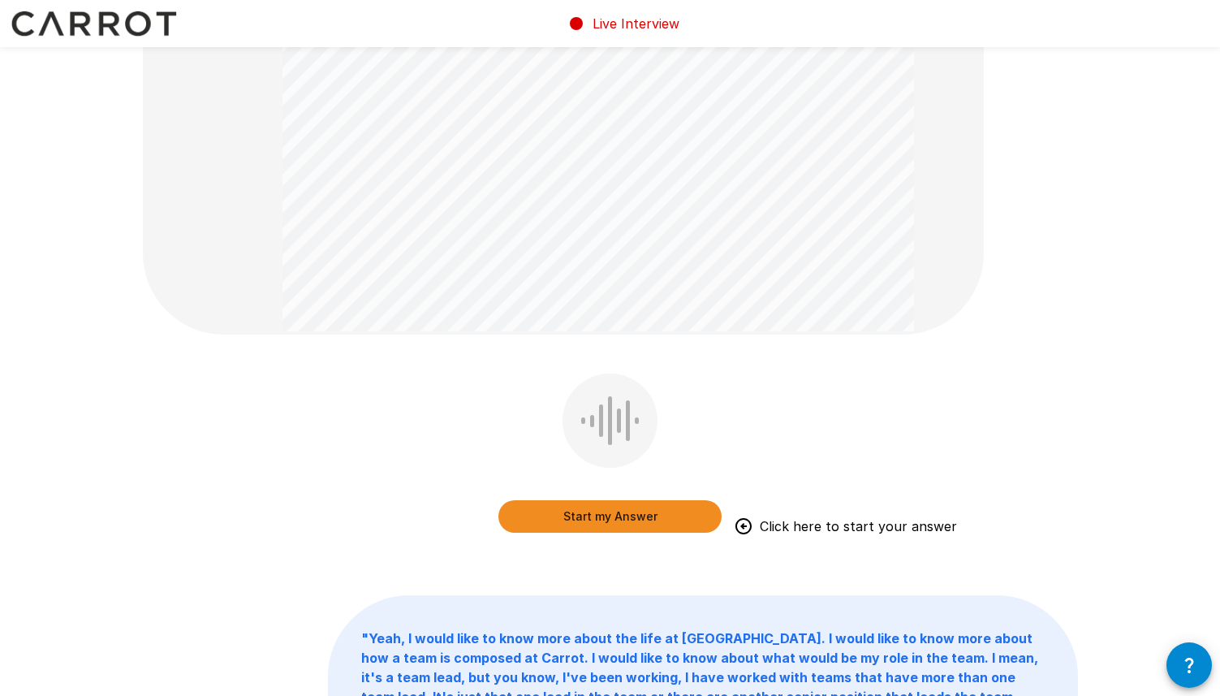
scroll to position [827, 0]
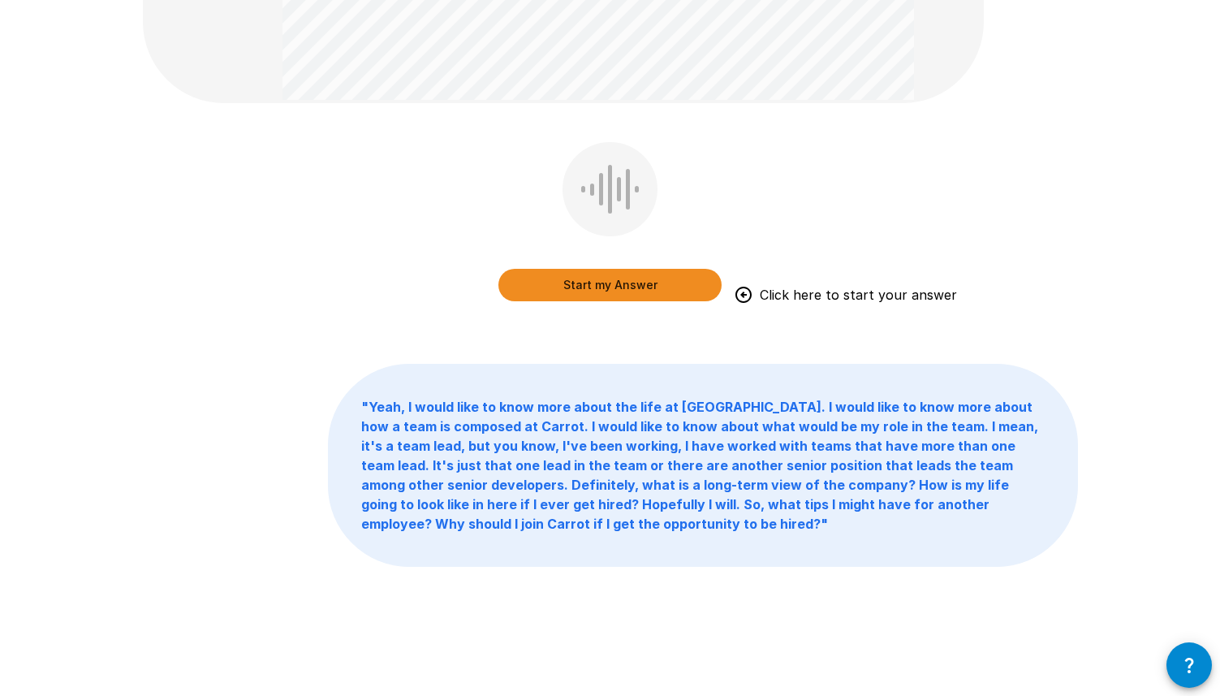
click at [568, 285] on button "Start my Answer" at bounding box center [610, 285] width 223 height 32
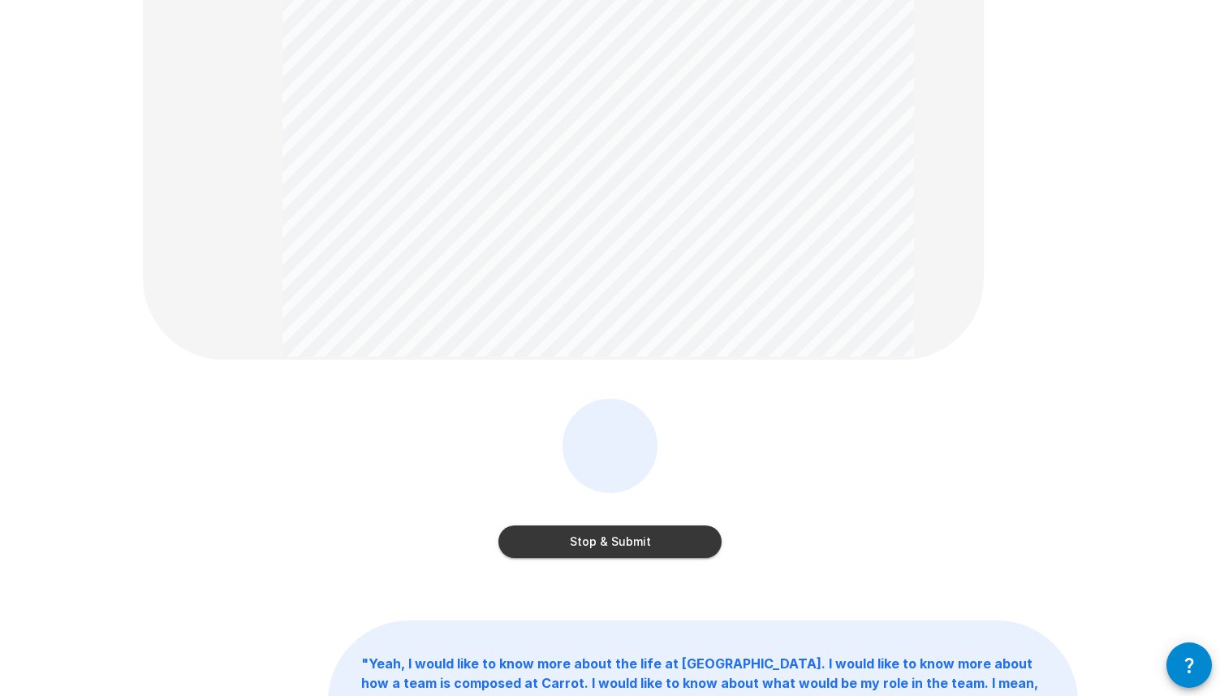
scroll to position [570, 0]
click at [572, 533] on button "Stop & Submit" at bounding box center [610, 542] width 223 height 32
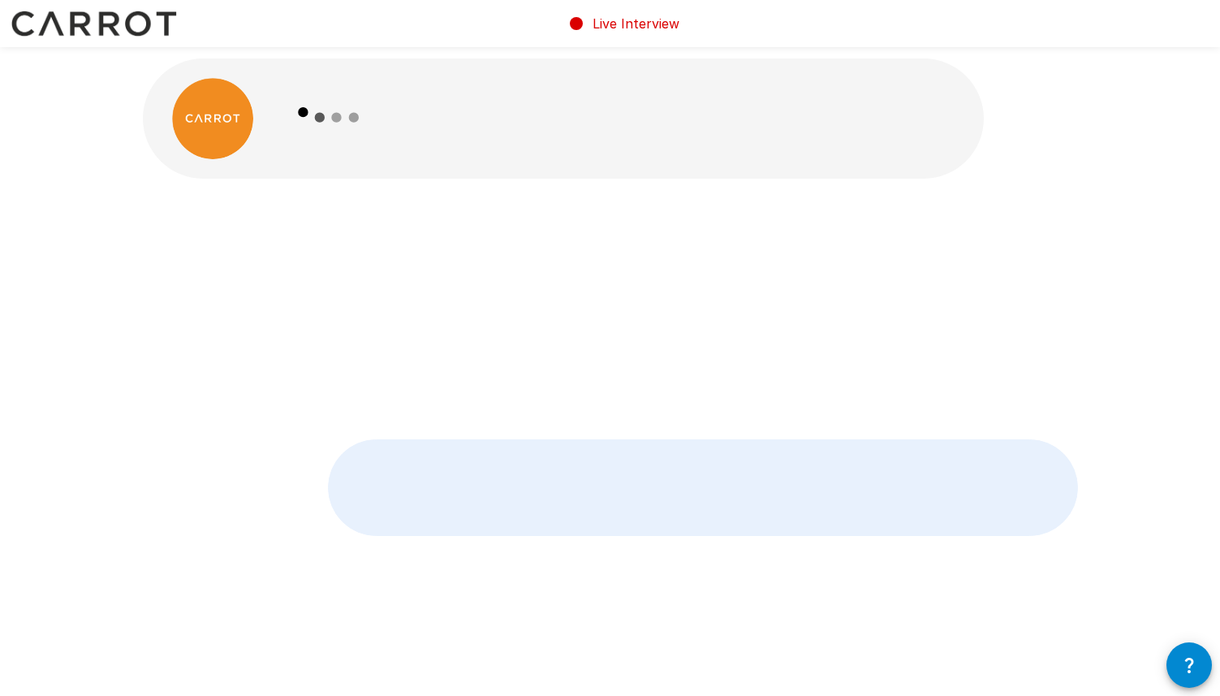
scroll to position [0, 0]
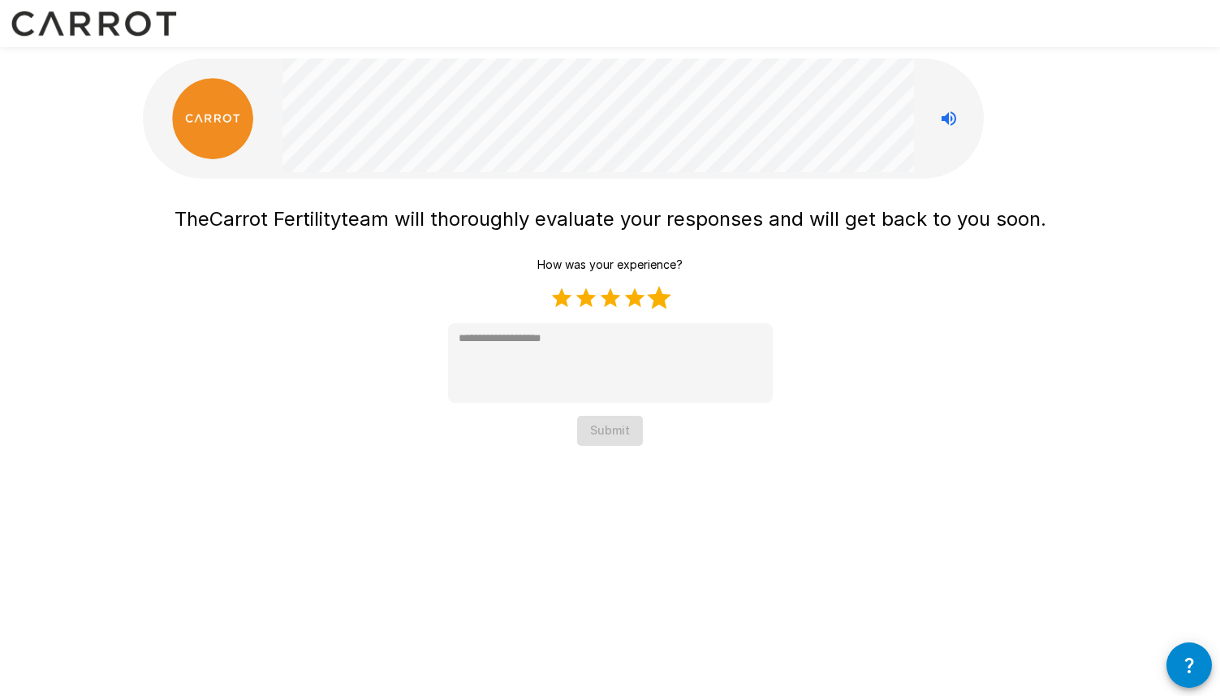
click at [657, 295] on label "5 Stars" at bounding box center [659, 298] width 24 height 24
type textarea "*"
click at [609, 430] on button "Submit" at bounding box center [610, 431] width 66 height 30
